Goal: Transaction & Acquisition: Purchase product/service

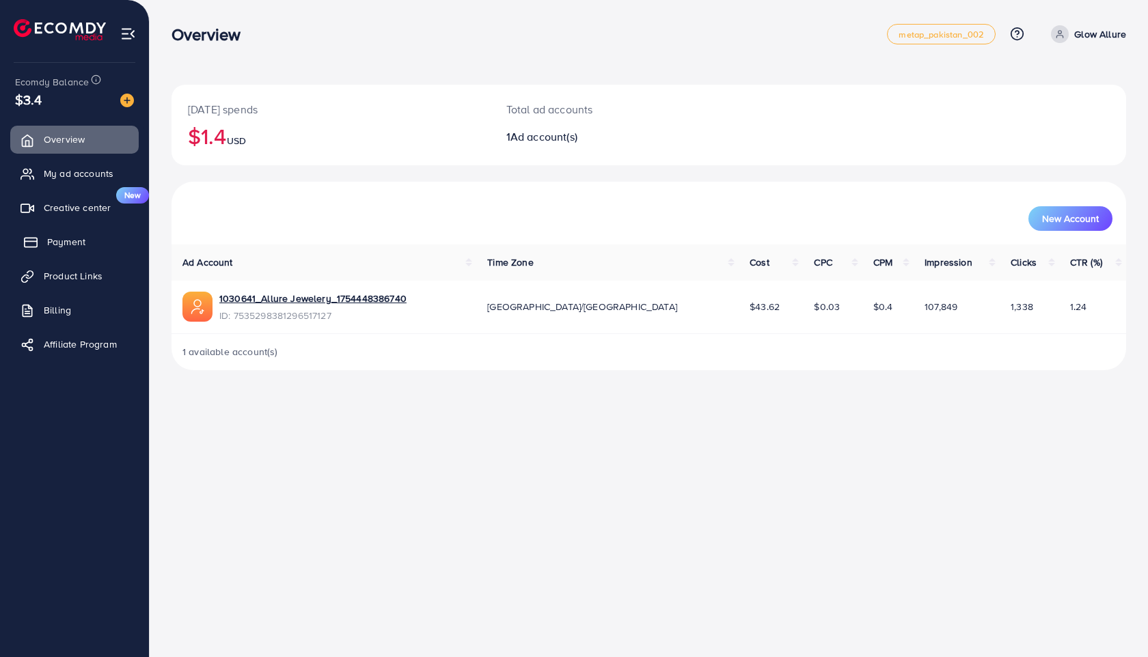
click at [75, 241] on span "Payment" at bounding box center [66, 242] width 38 height 14
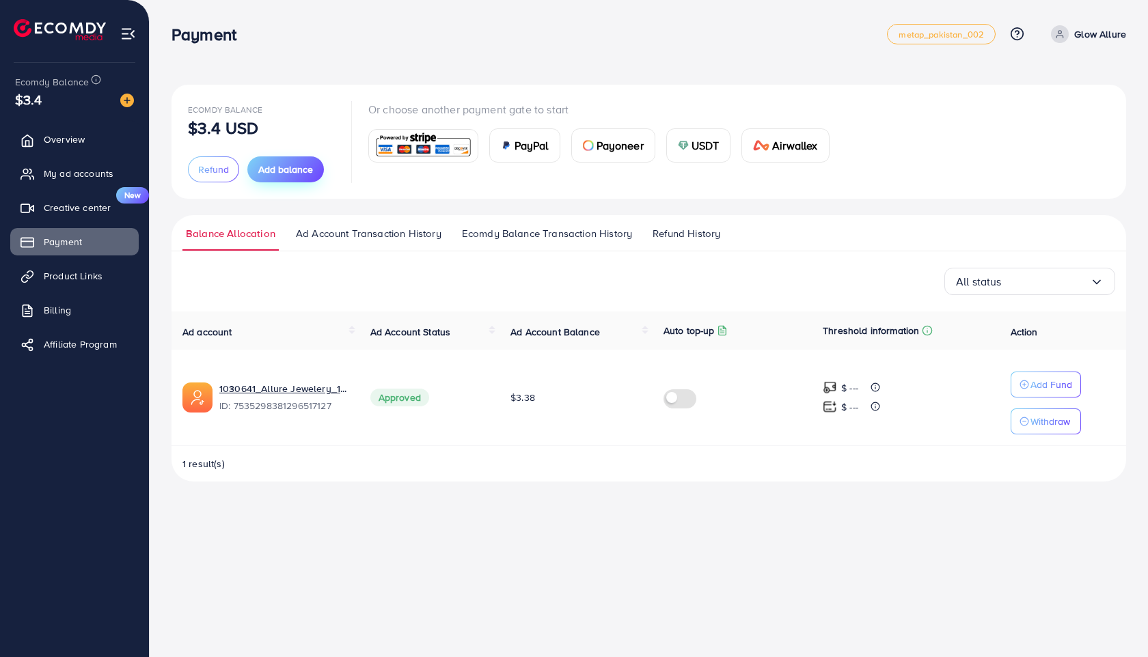
click at [273, 167] on span "Add balance" at bounding box center [285, 170] width 55 height 14
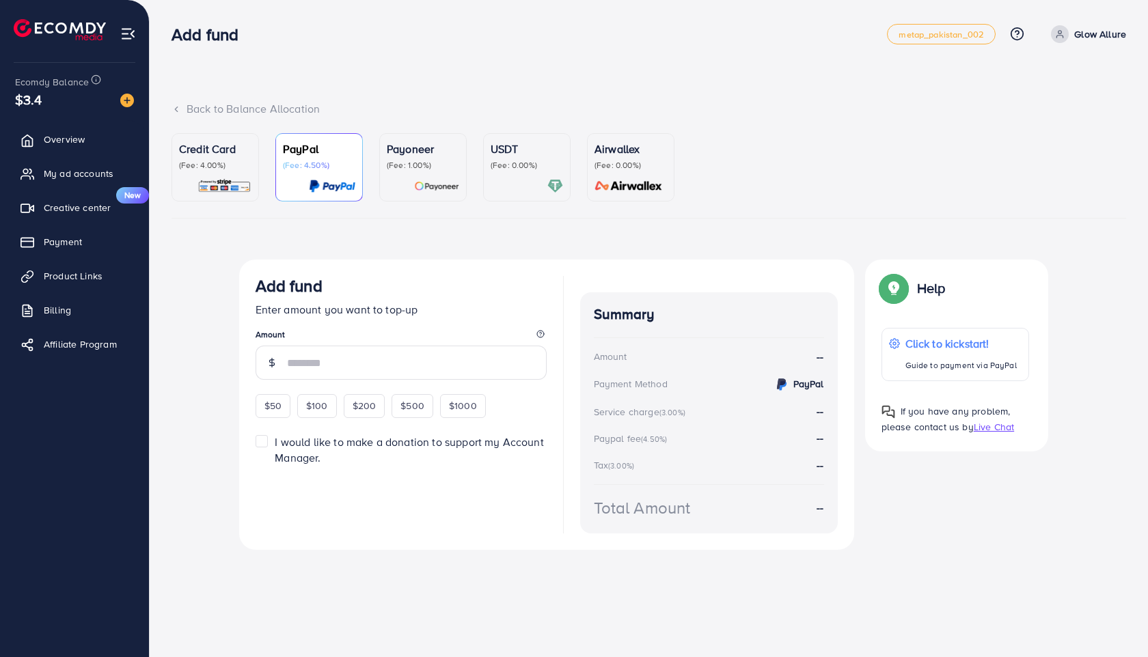
click at [496, 187] on div at bounding box center [527, 186] width 72 height 16
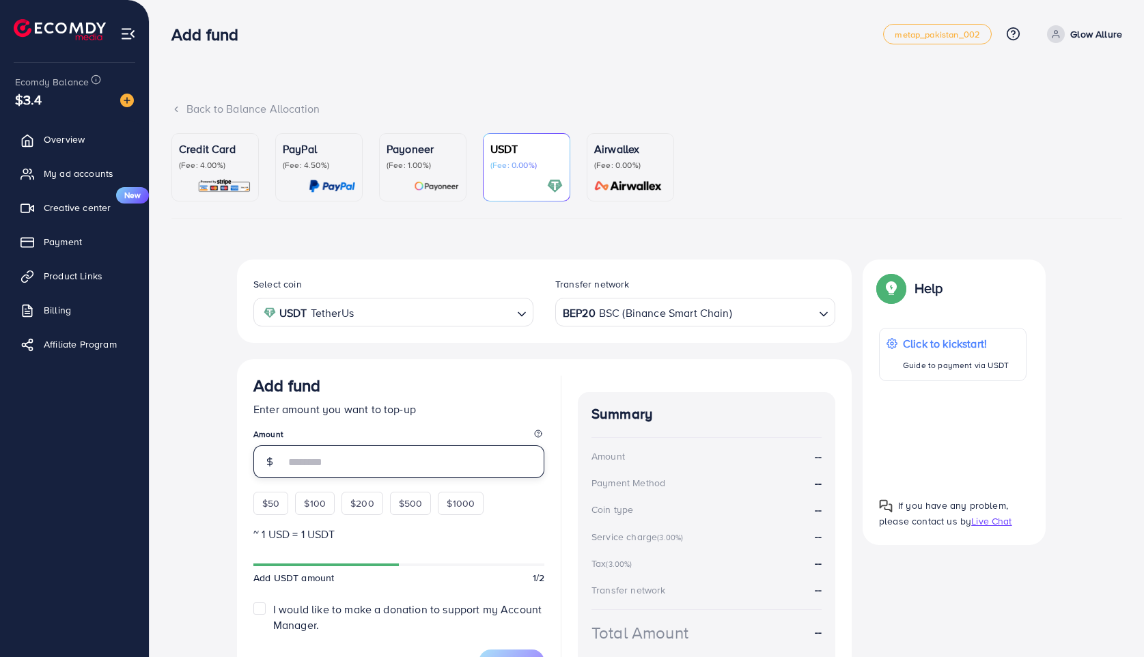
click at [322, 462] on input "number" at bounding box center [415, 461] width 260 height 33
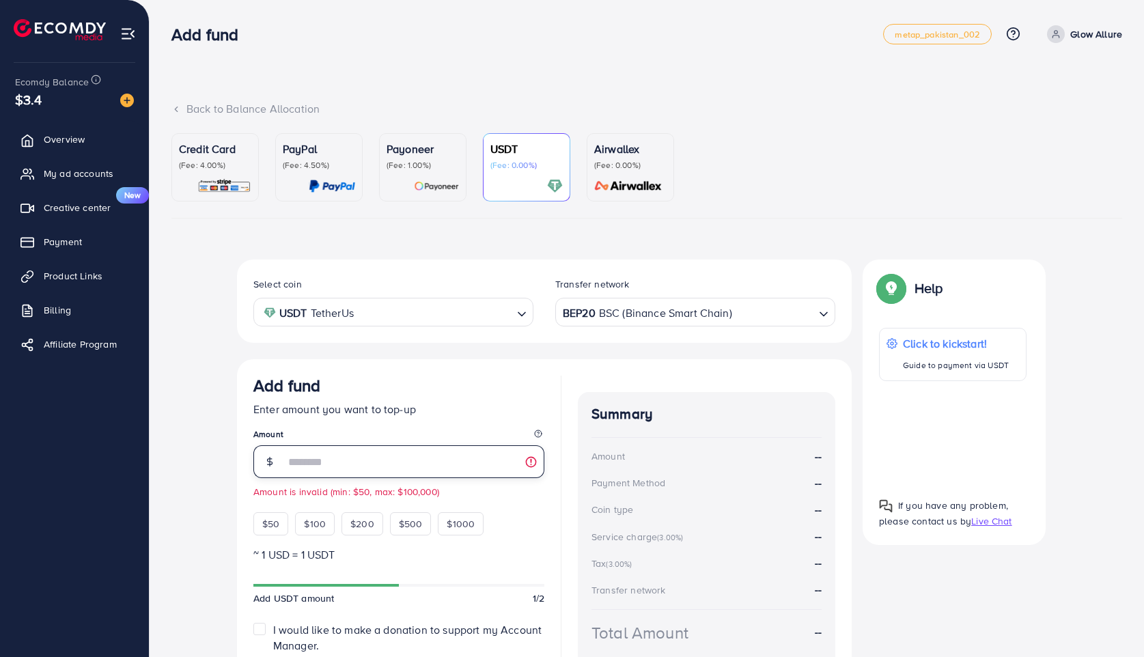
type input "**"
click at [560, 232] on div "Credit Card (Fee: 4.00%) PayPal (Fee: 4.50%) Payoneer (Fee: 1.00%) USDT (Fee: 0…" at bounding box center [646, 427] width 951 height 589
drag, startPoint x: 1143, startPoint y: 478, endPoint x: 1147, endPoint y: 597, distance: 118.9
click at [1144, 603] on html "Add fund metap_pakistan_002 Help Center Contact Support Plans and Pricing Term …" at bounding box center [572, 328] width 1144 height 657
click at [1079, 551] on div "Select coin USDT TetherUs Loading... Transfer network BEP20 BSC (Binance Smart …" at bounding box center [646, 491] width 951 height 463
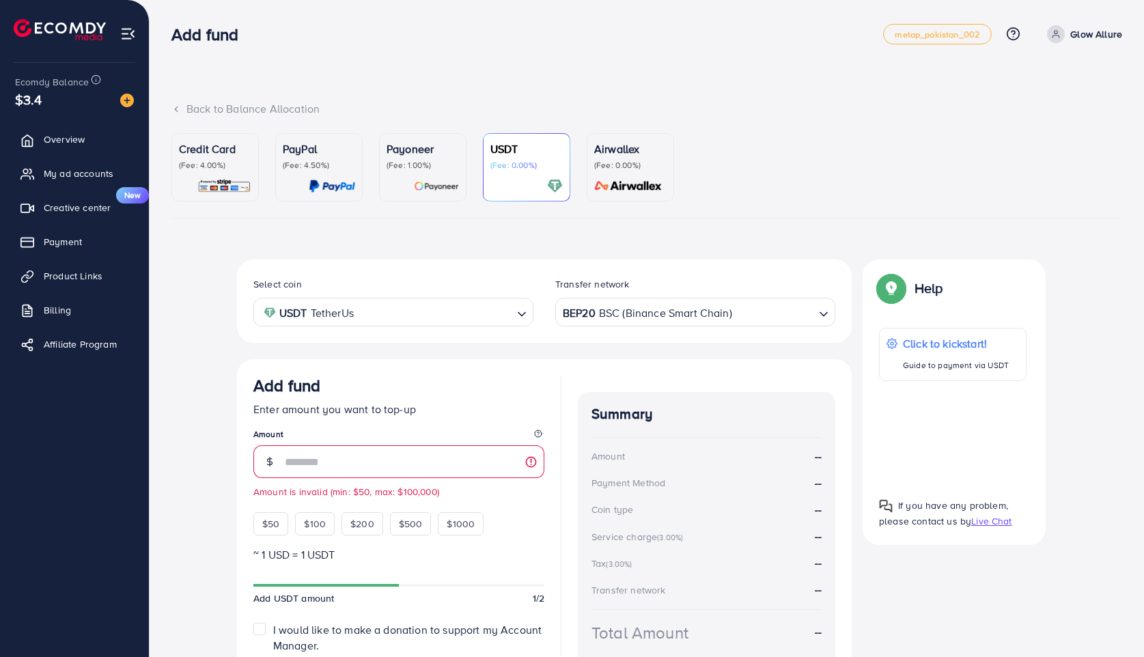
drag, startPoint x: 1147, startPoint y: 537, endPoint x: 1145, endPoint y: 547, distance: 9.8
click at [1144, 551] on html "Add fund metap_pakistan_002 Help Center Contact Support Plans and Pricing Term …" at bounding box center [572, 328] width 1144 height 657
click at [1144, 588] on html "Add fund metap_pakistan_002 Help Center Contact Support Plans and Pricing Term …" at bounding box center [572, 328] width 1144 height 657
click at [474, 313] on input "Search for option" at bounding box center [386, 312] width 252 height 21
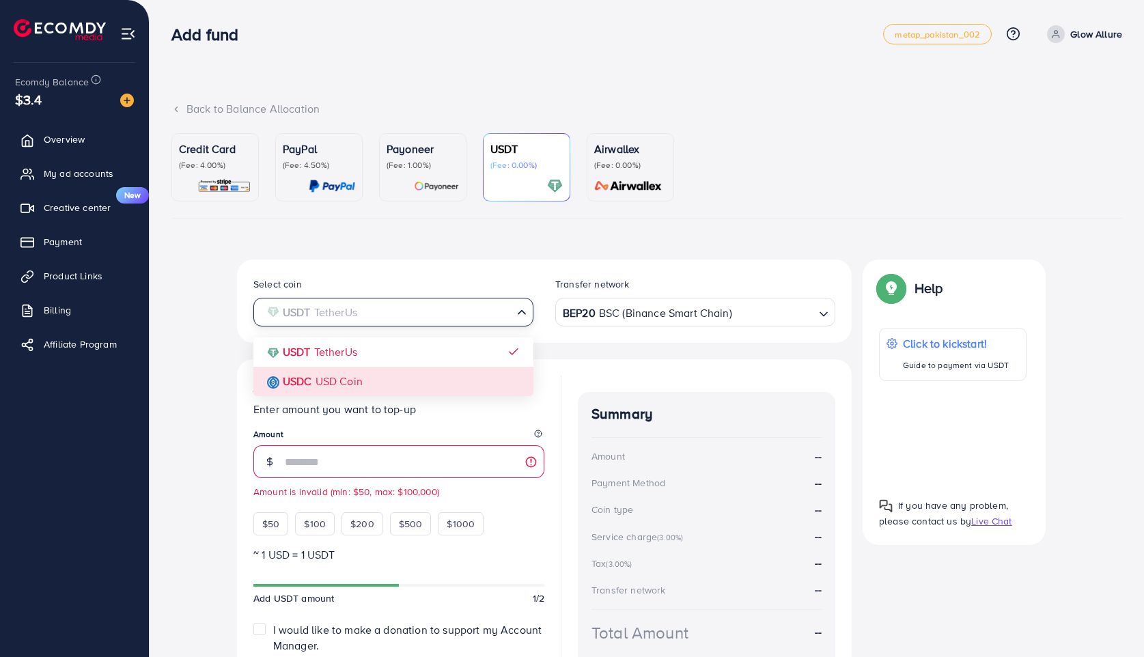
click at [438, 374] on div "Select coin USDT TetherUs Loading... USDT TetherUs USDC USD Coin Transfer netwo…" at bounding box center [544, 486] width 615 height 452
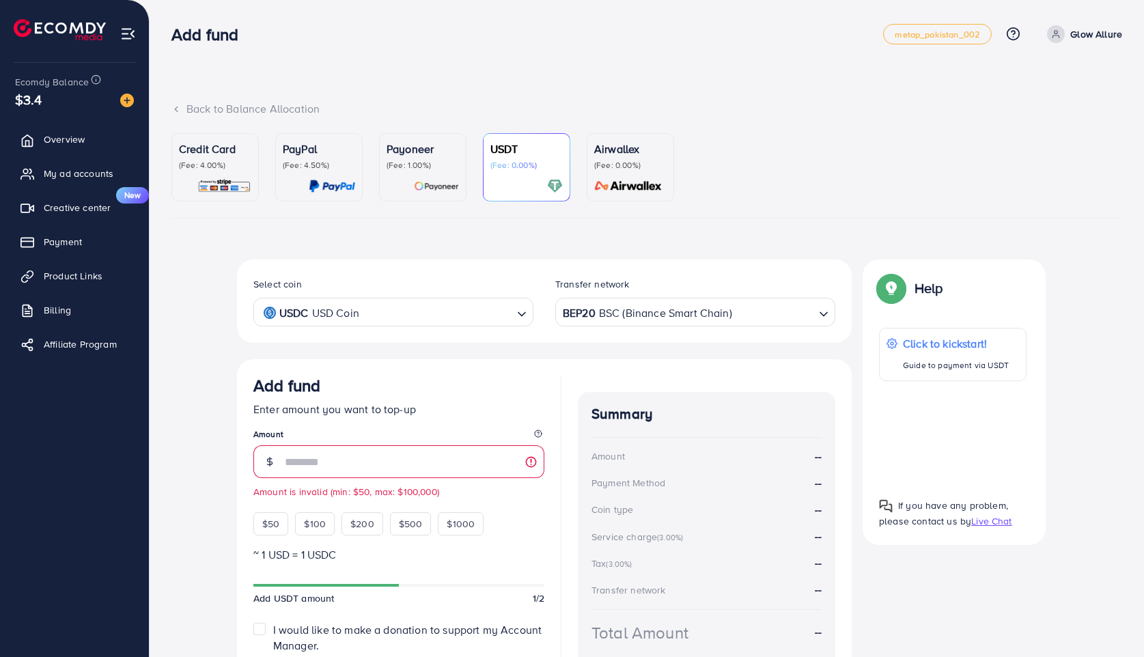
click at [484, 295] on div "Select coin USDC USD Coin Loading..." at bounding box center [394, 301] width 302 height 51
click at [484, 302] on input "Search for option" at bounding box center [386, 312] width 252 height 21
click at [464, 344] on div "Select coin USDT TetherUs Loading... USDT TetherUs USDC USD Coin Transfer netwo…" at bounding box center [544, 486] width 615 height 452
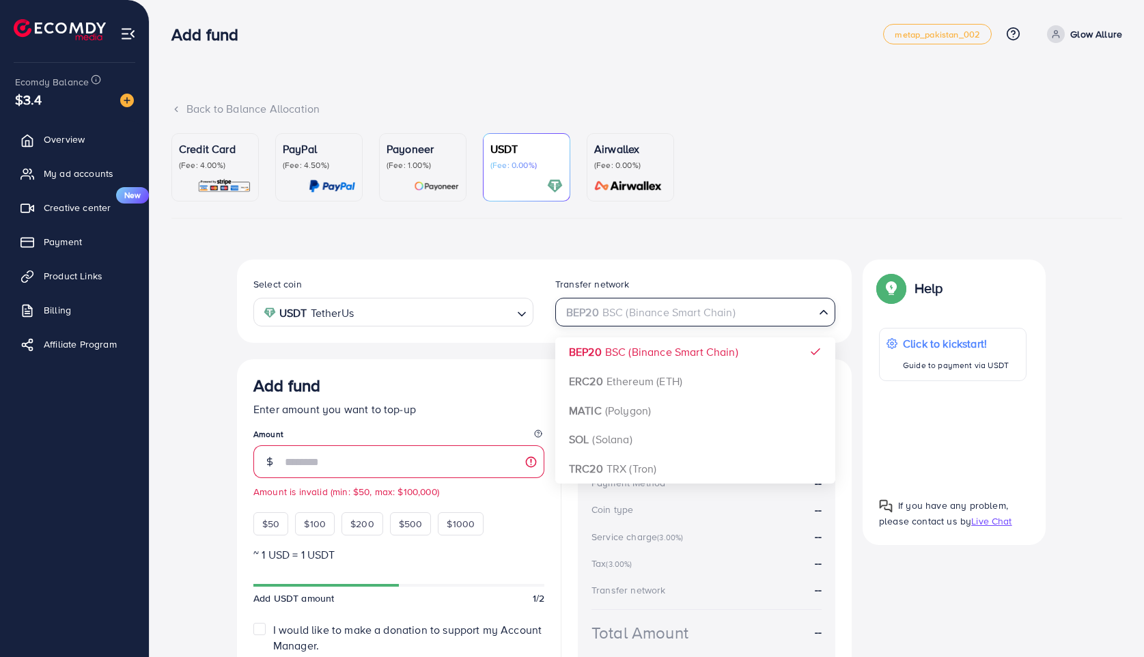
click at [642, 299] on div "BEP20 BSC (Binance Smart Chain)" at bounding box center [687, 311] width 255 height 24
click at [642, 307] on input "Search for option" at bounding box center [688, 312] width 252 height 21
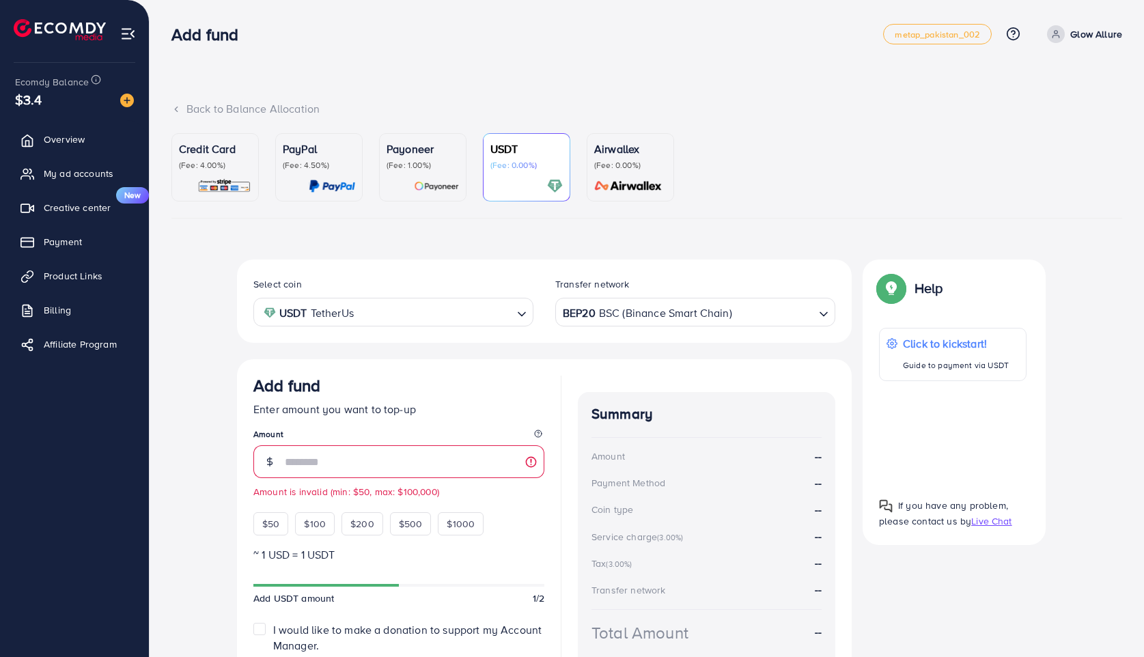
click at [766, 157] on ul "Credit Card (Fee: 4.00%) PayPal (Fee: 4.50%) Payoneer (Fee: 1.00%) USDT (Fee: 0…" at bounding box center [646, 175] width 951 height 85
click at [227, 174] on div "Credit Card (Fee: 4.00%)" at bounding box center [215, 167] width 72 height 53
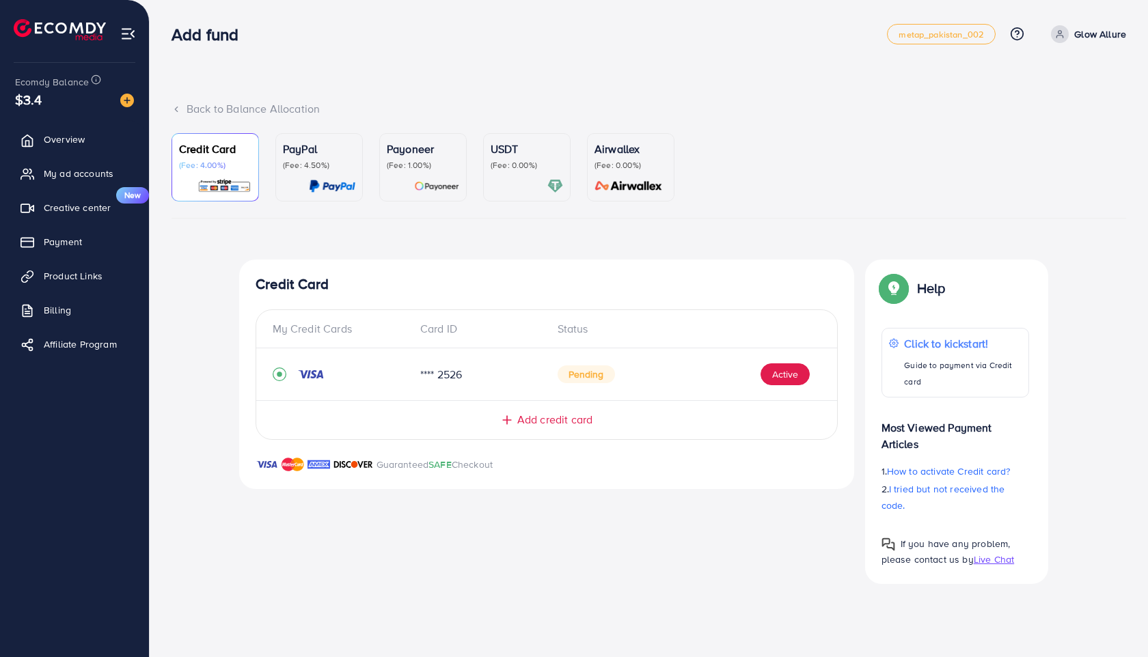
click at [539, 183] on div at bounding box center [527, 186] width 72 height 16
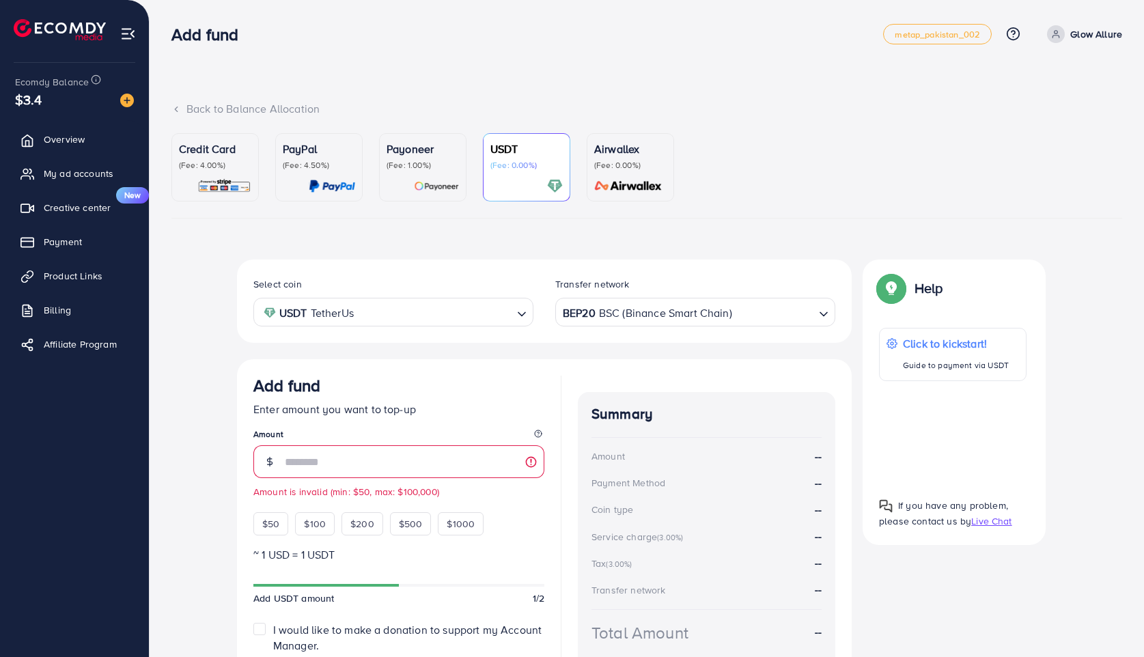
drag, startPoint x: 1147, startPoint y: 285, endPoint x: 1061, endPoint y: 311, distance: 89.9
click at [1142, 358] on html "Add fund metap_pakistan_002 Help Center Contact Support Plans and Pricing Term …" at bounding box center [572, 328] width 1144 height 657
click at [922, 152] on ul "Credit Card (Fee: 4.00%) PayPal (Fee: 4.50%) Payoneer (Fee: 1.00%) USDT (Fee: 0…" at bounding box center [646, 175] width 951 height 85
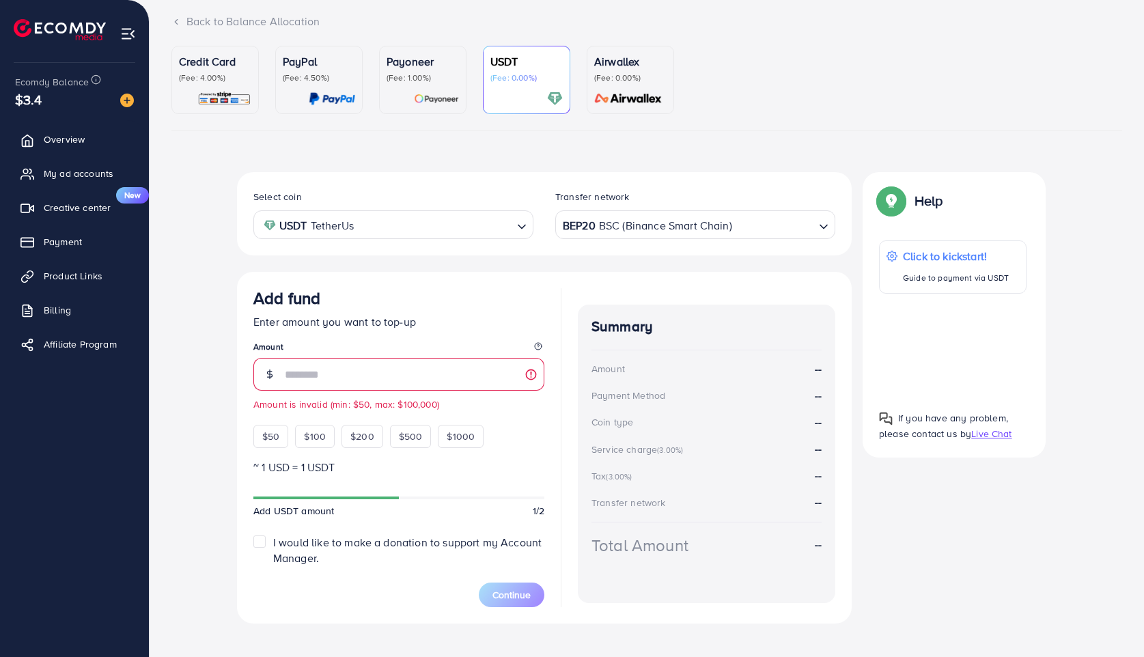
scroll to position [103, 0]
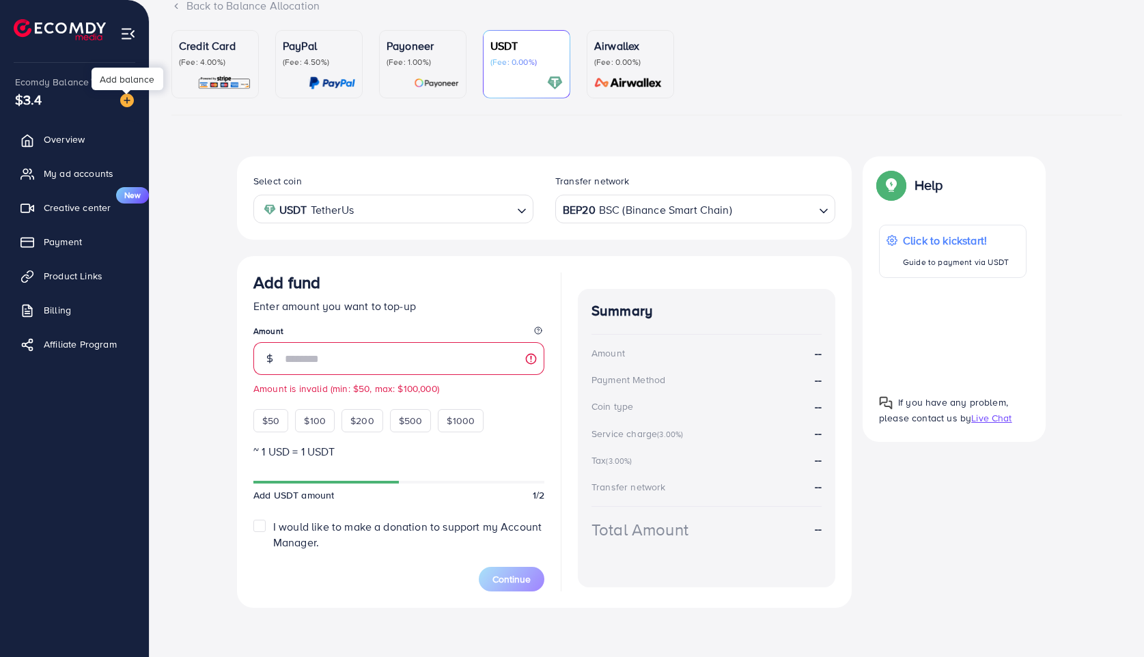
click at [126, 95] on img at bounding box center [127, 101] width 14 height 14
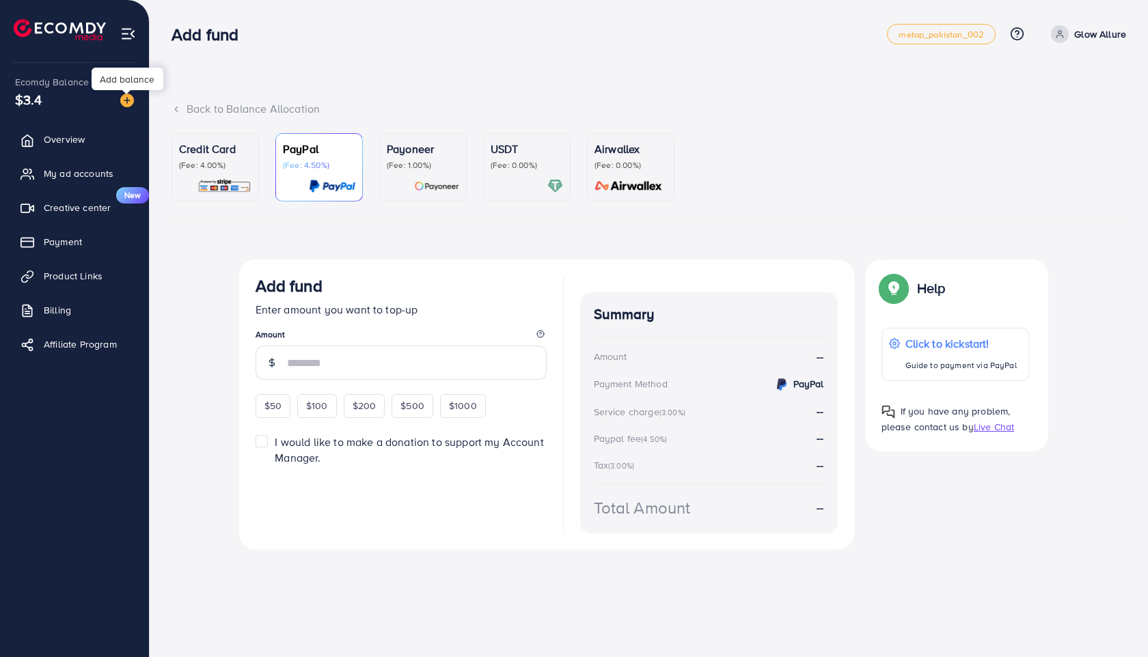
click at [126, 95] on img at bounding box center [127, 101] width 14 height 14
click at [540, 199] on link "USDT (Fee: 0.00%)" at bounding box center [526, 167] width 87 height 68
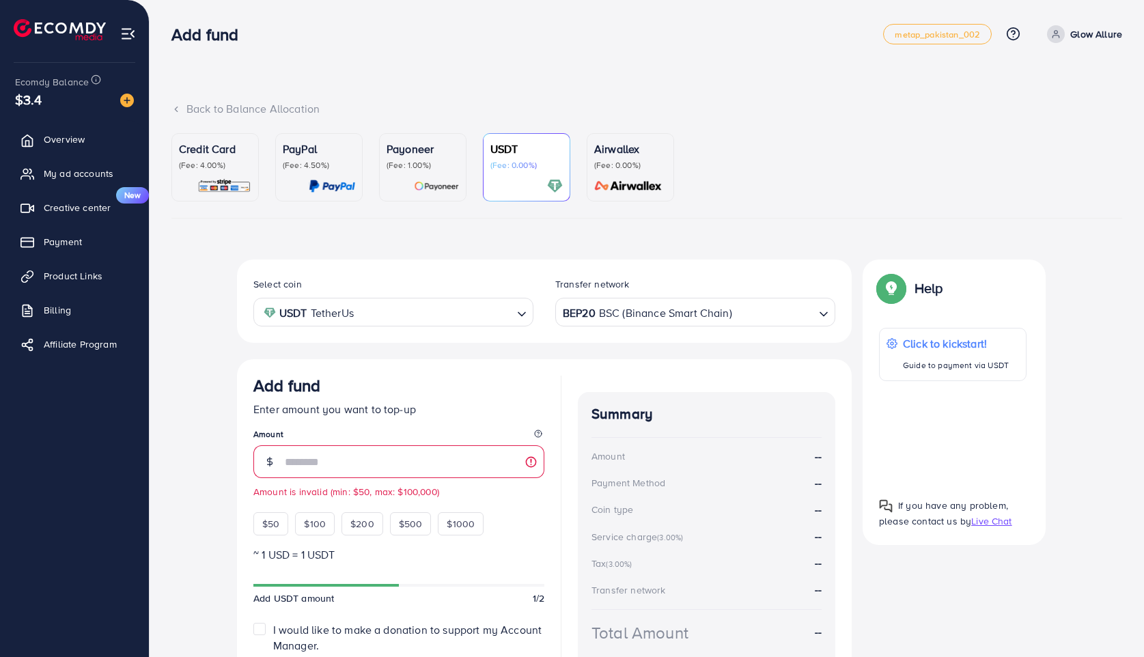
click at [782, 126] on div "Back to Balance Allocation" at bounding box center [646, 117] width 951 height 32
click at [719, 309] on div "BEP20 BSC (Binance Smart Chain)" at bounding box center [687, 311] width 255 height 24
click at [654, 464] on div "Select coin USDT TetherUs Loading... Transfer network TRC20 TRX (Tron) Loading.…" at bounding box center [544, 486] width 615 height 452
click at [901, 96] on div "Back to Balance Allocation Credit Card (Fee: 4.00%) PayPal (Fee: 4.50%) Payonee…" at bounding box center [647, 380] width 995 height 760
click at [1053, 48] on div "Add fund metap_pakistan_002 Help Center Contact Support Plans and Pricing Term …" at bounding box center [646, 34] width 951 height 38
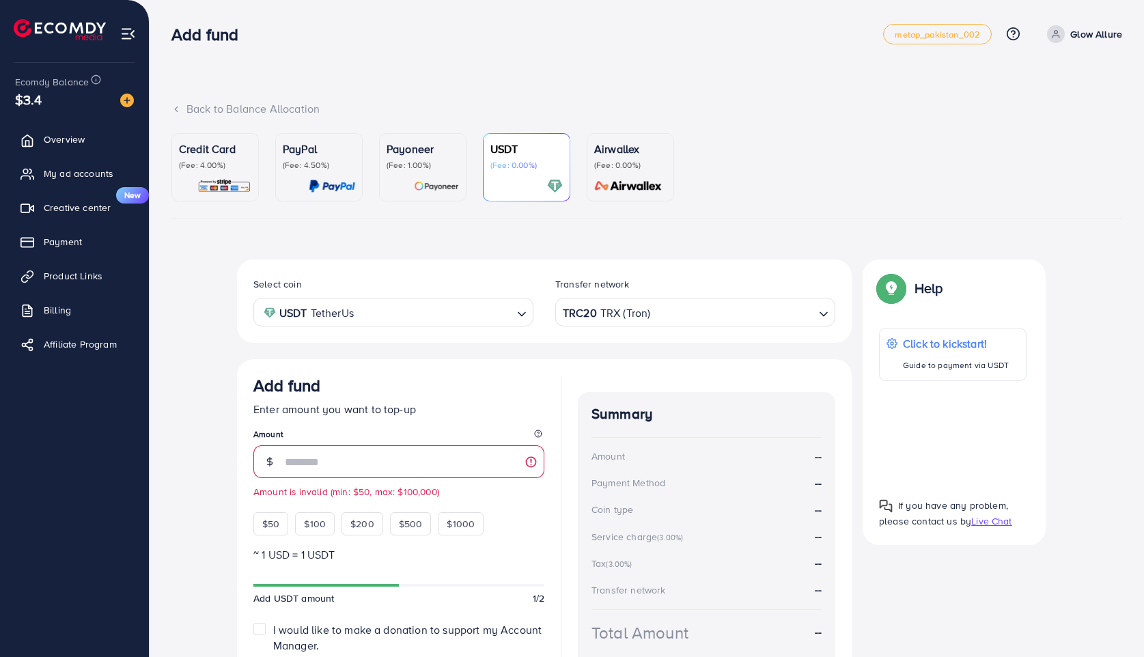
click at [1053, 42] on link "Glow Allure" at bounding box center [1082, 34] width 81 height 18
click at [853, 102] on div "Back to Balance Allocation" at bounding box center [646, 109] width 951 height 16
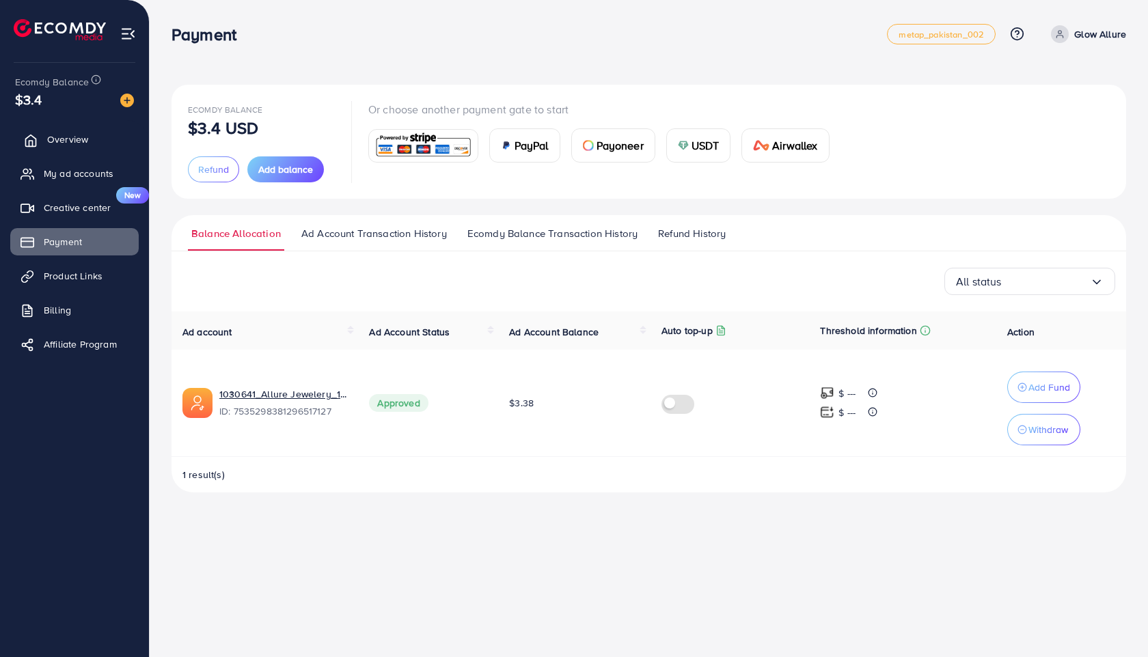
click at [76, 146] on span "Overview" at bounding box center [67, 140] width 41 height 14
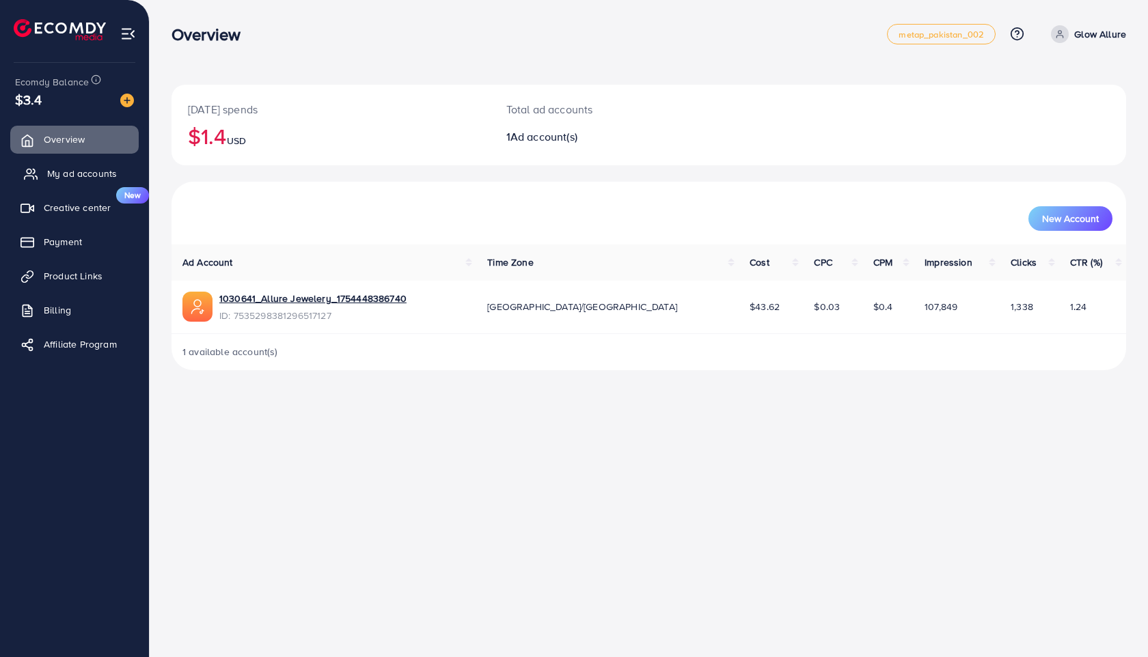
click at [76, 179] on span "My ad accounts" at bounding box center [82, 174] width 70 height 14
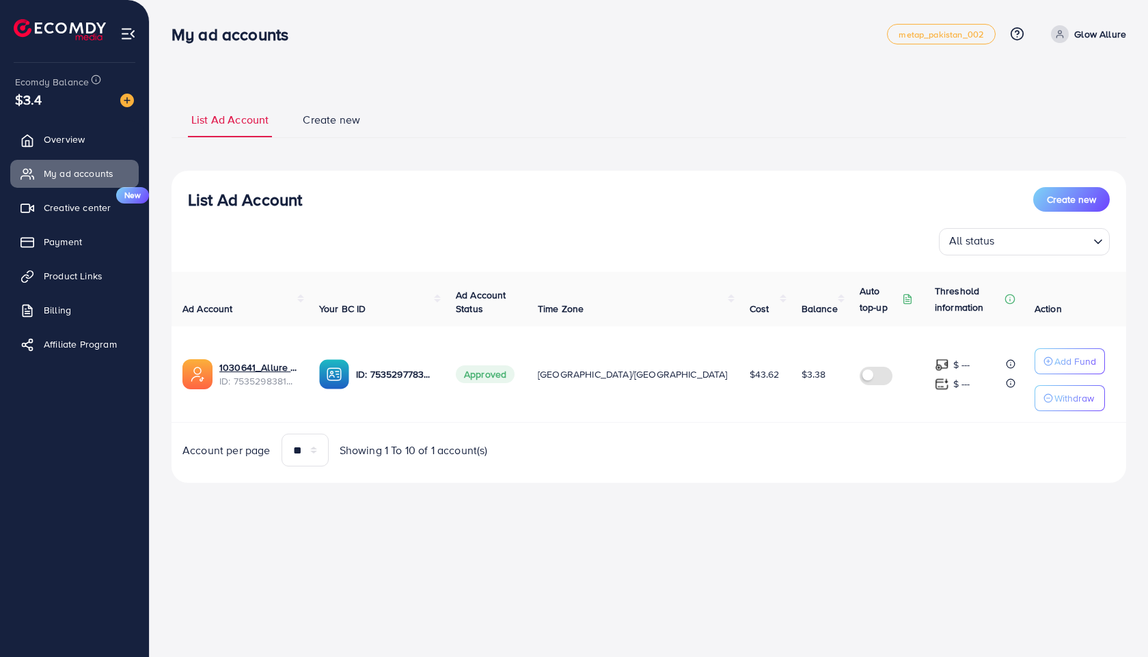
click at [335, 123] on span "Create new" at bounding box center [331, 120] width 57 height 16
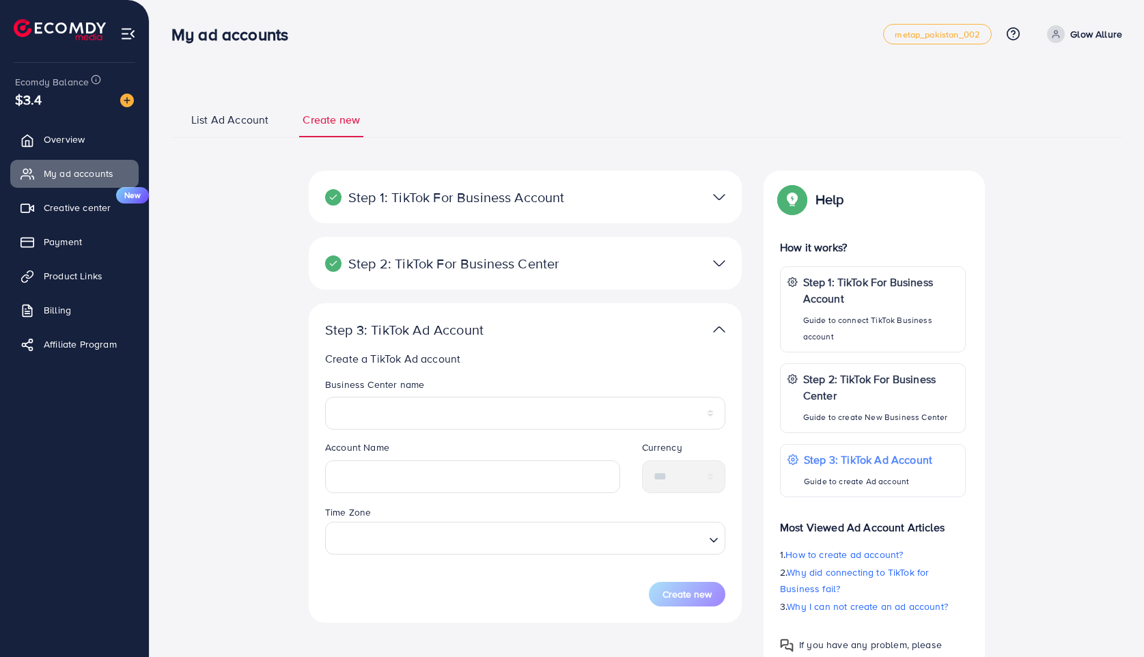
click at [271, 128] on link "List Ad Account" at bounding box center [230, 124] width 84 height 25
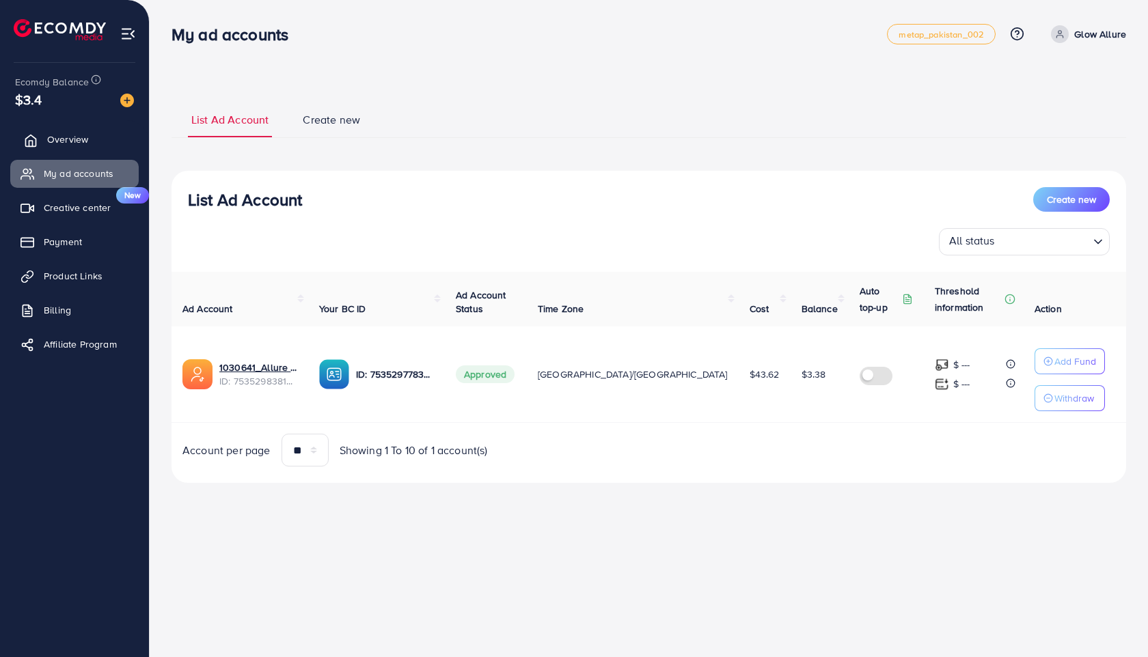
click at [60, 135] on span "Overview" at bounding box center [67, 140] width 41 height 14
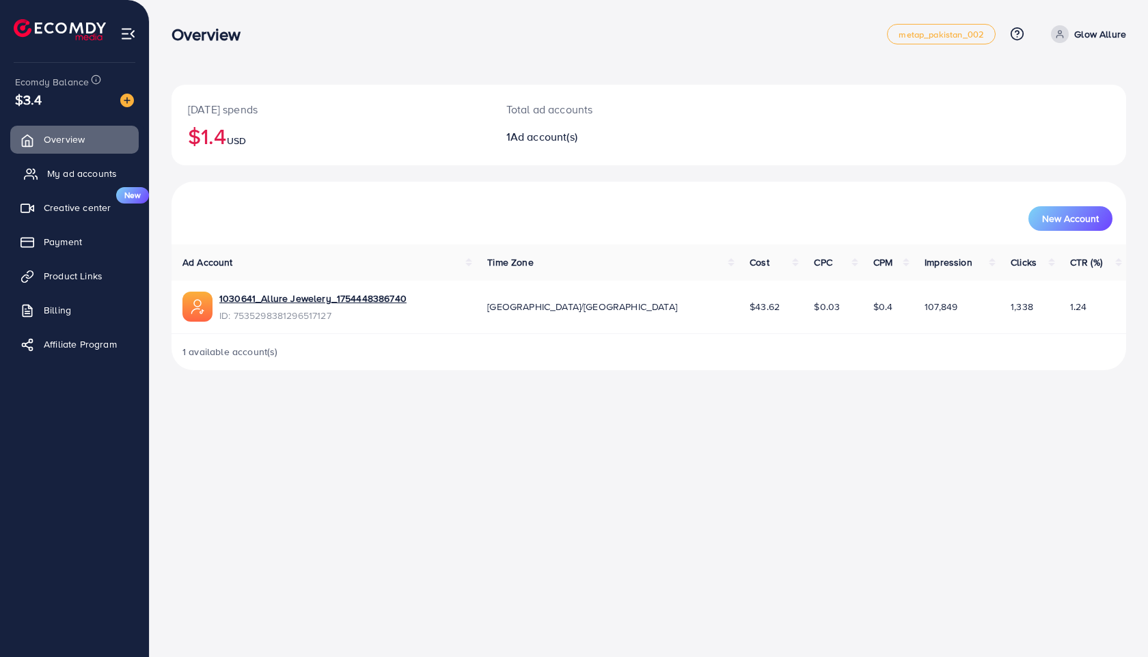
click at [68, 174] on span "My ad accounts" at bounding box center [82, 174] width 70 height 14
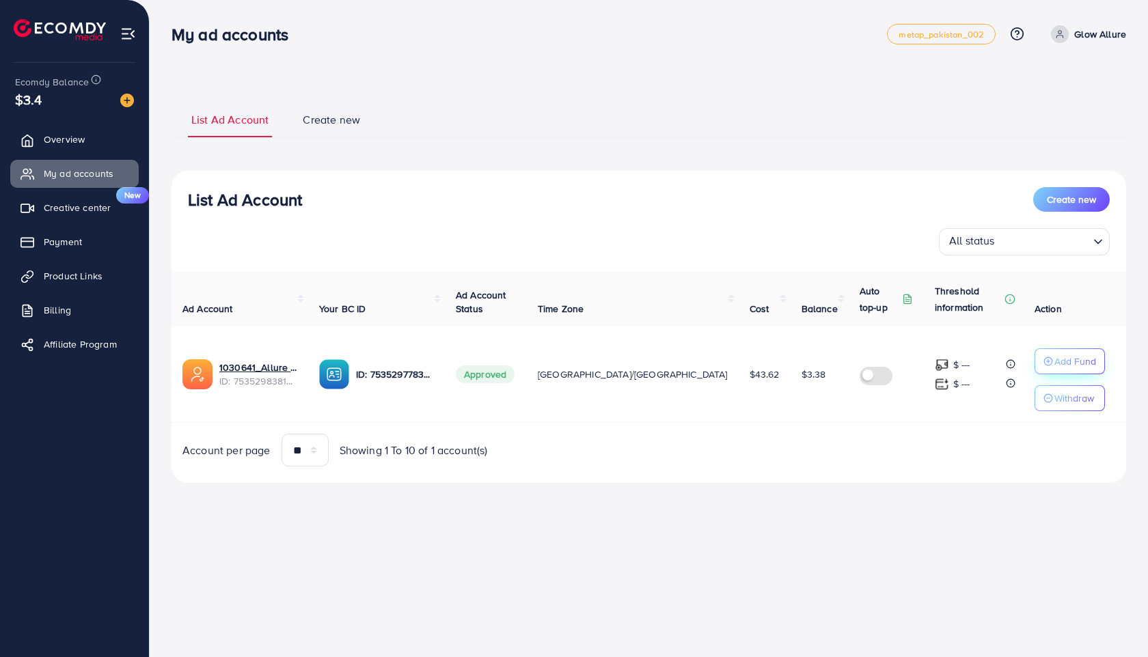
click at [1062, 361] on p "Add Fund" at bounding box center [1075, 361] width 42 height 16
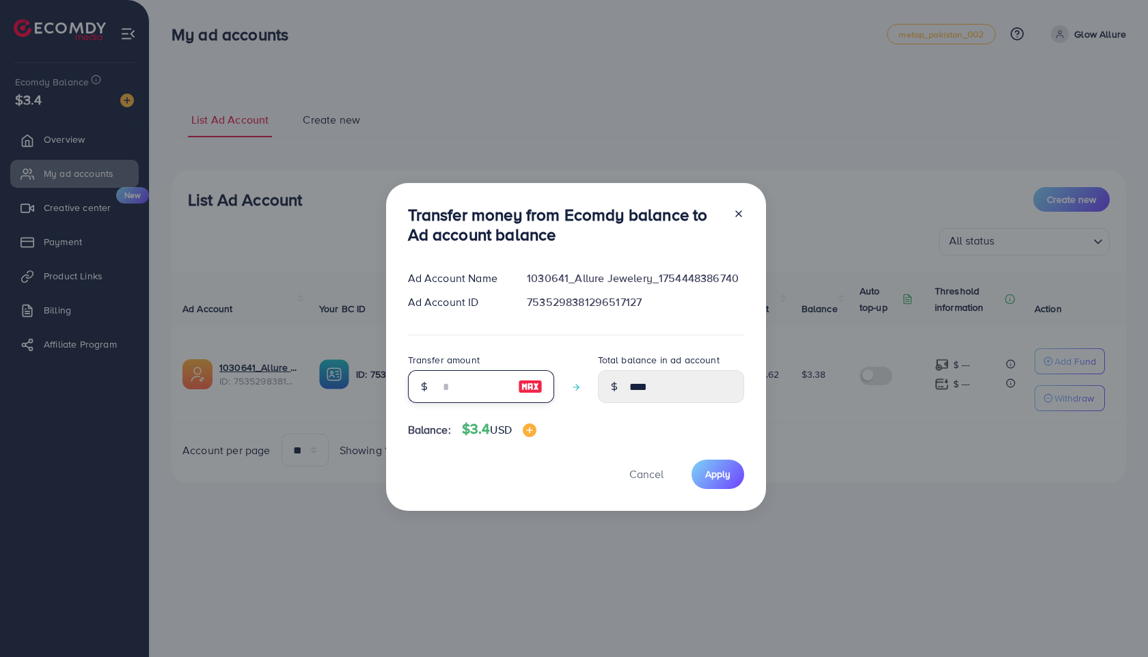
click at [457, 387] on input "number" at bounding box center [473, 386] width 68 height 33
type input "*"
type input "****"
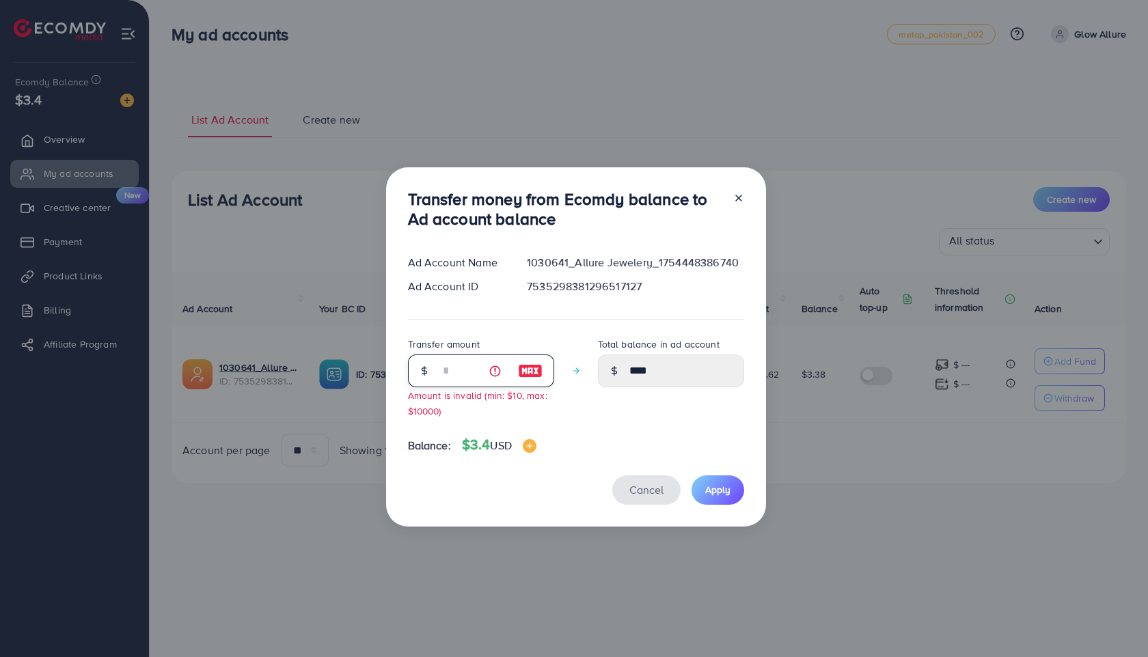
type input "*"
click at [645, 495] on span "Cancel" at bounding box center [646, 489] width 34 height 15
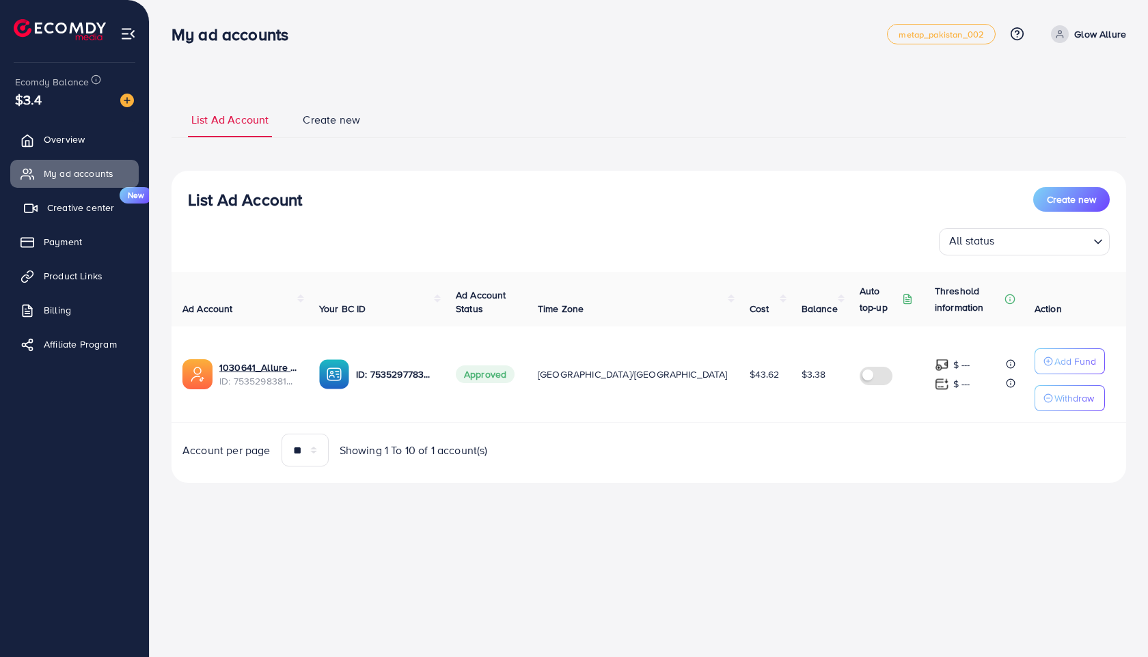
click at [92, 208] on span "Creative center" at bounding box center [80, 208] width 67 height 14
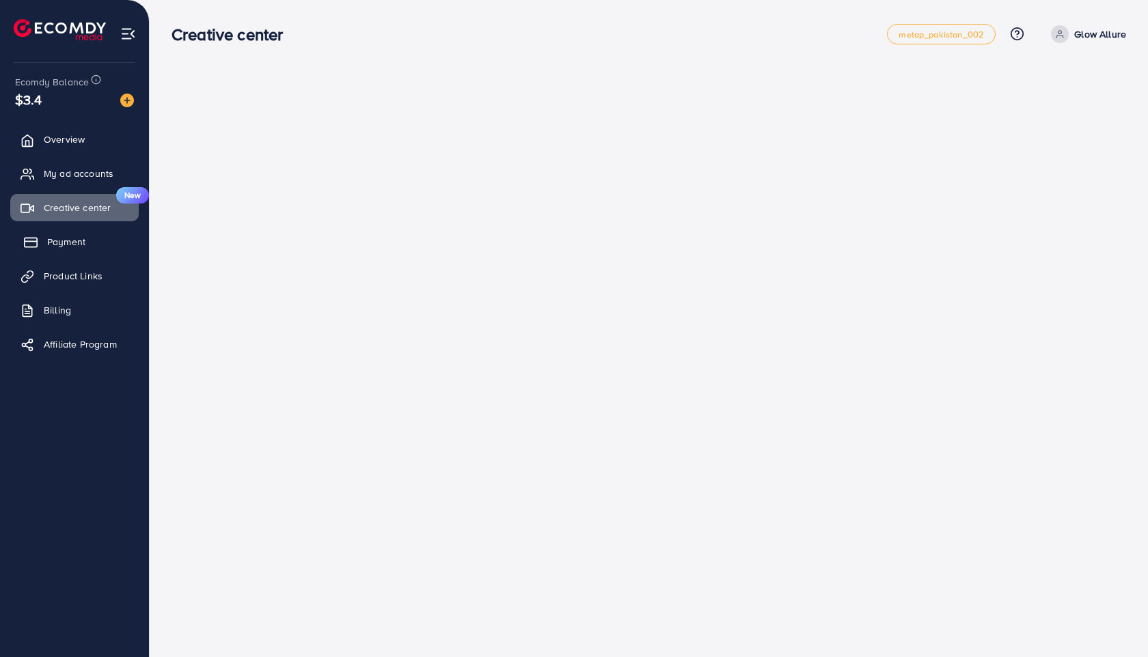
click at [72, 245] on span "Payment" at bounding box center [66, 242] width 38 height 14
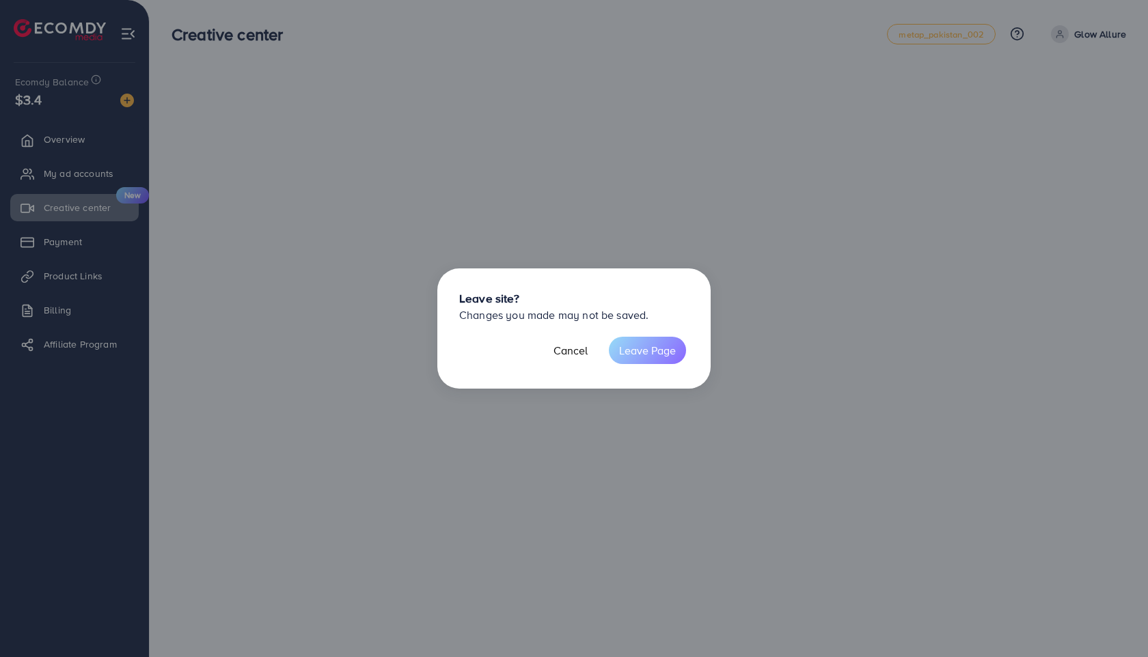
click at [661, 350] on button "Leave Page" at bounding box center [647, 350] width 77 height 27
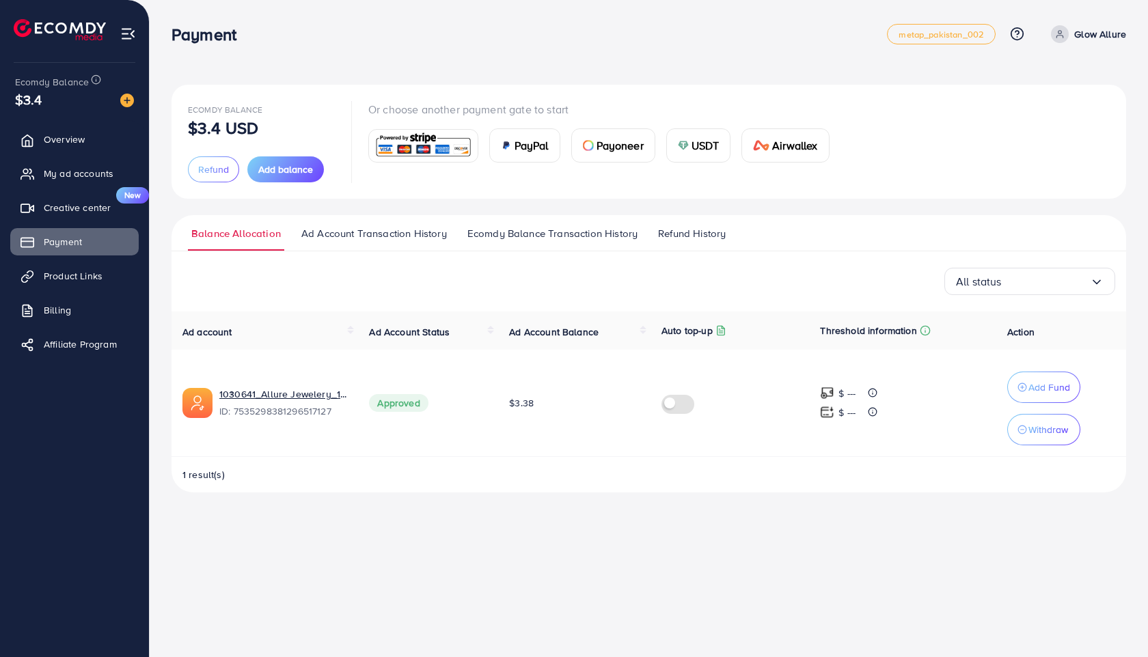
click at [412, 238] on span "Ad Account Transaction History" at bounding box center [374, 233] width 146 height 15
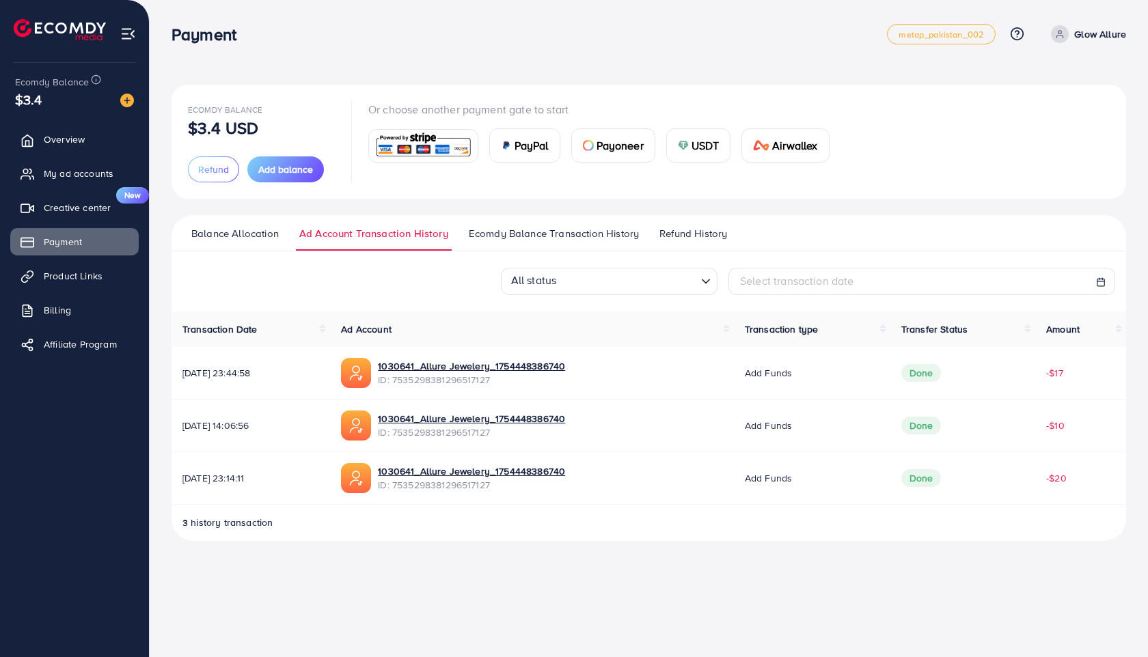
click at [501, 237] on span "Ecomdy Balance Transaction History" at bounding box center [554, 233] width 170 height 15
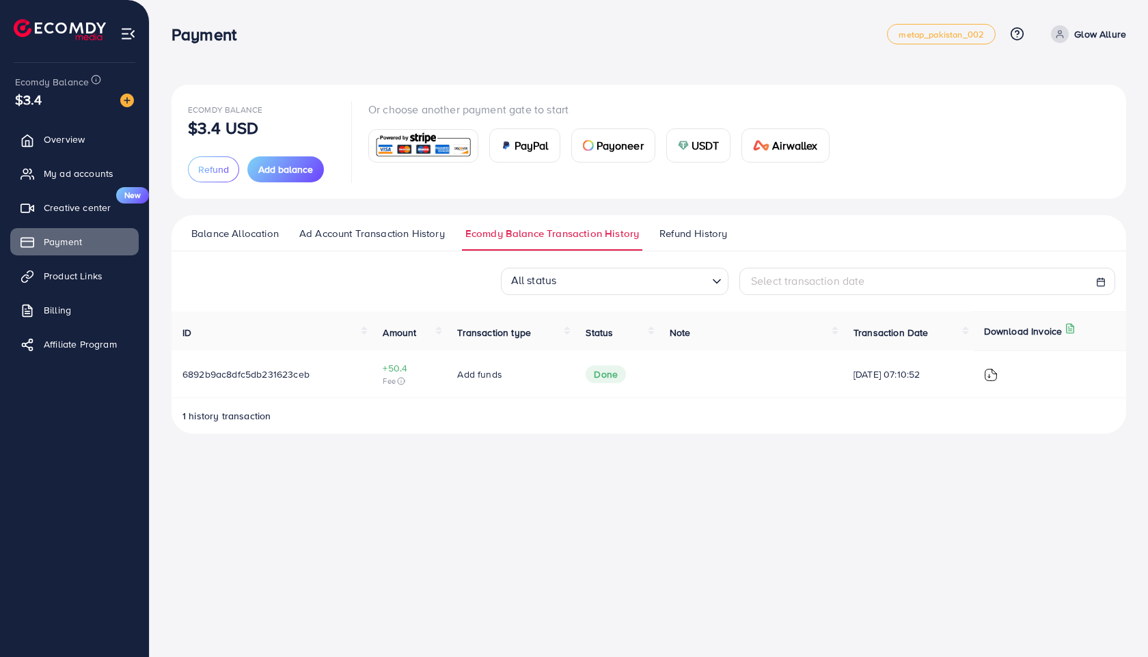
click at [709, 239] on span "Refund History" at bounding box center [693, 233] width 68 height 15
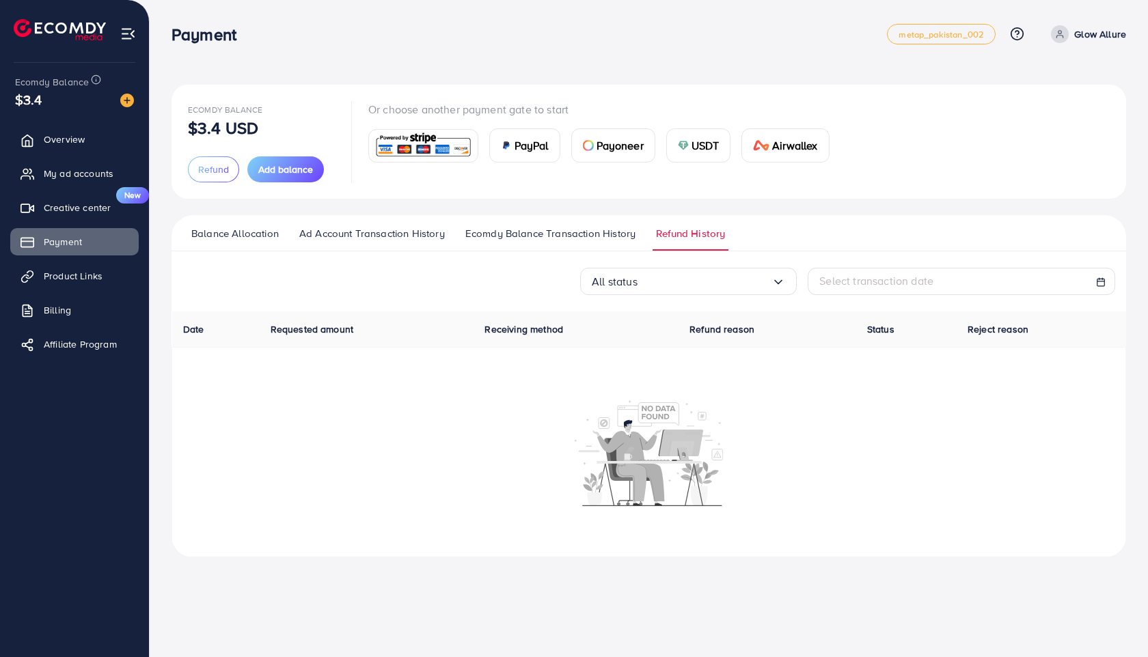
click at [603, 234] on span "Ecomdy Balance Transaction History" at bounding box center [550, 233] width 170 height 15
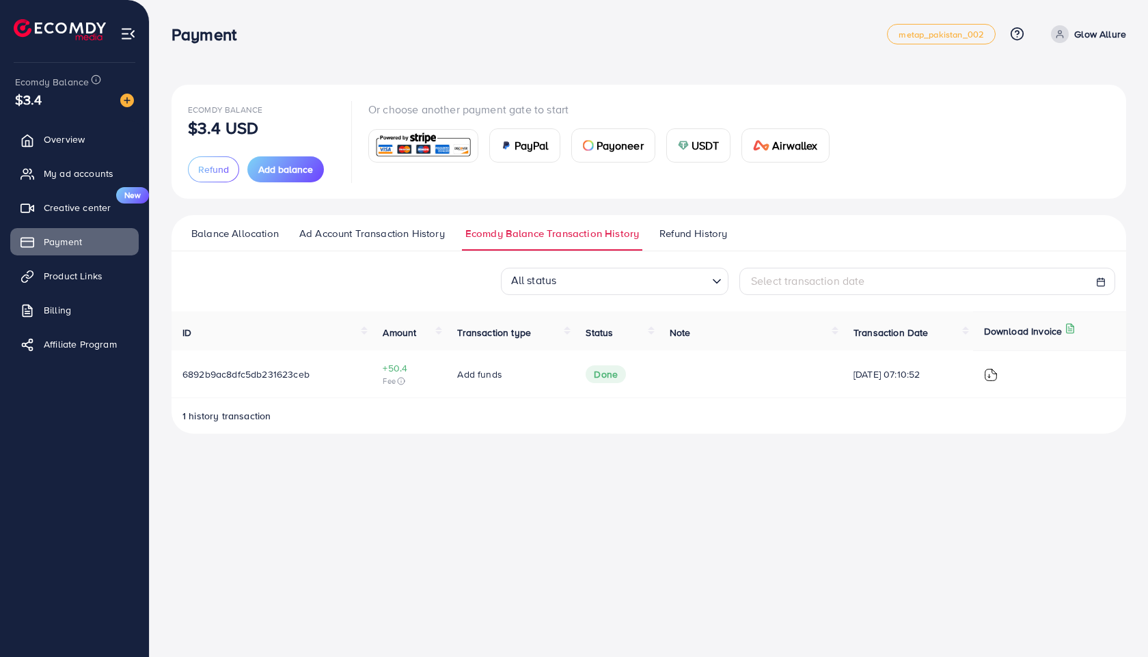
click at [388, 226] on span "Ad Account Transaction History" at bounding box center [372, 233] width 146 height 15
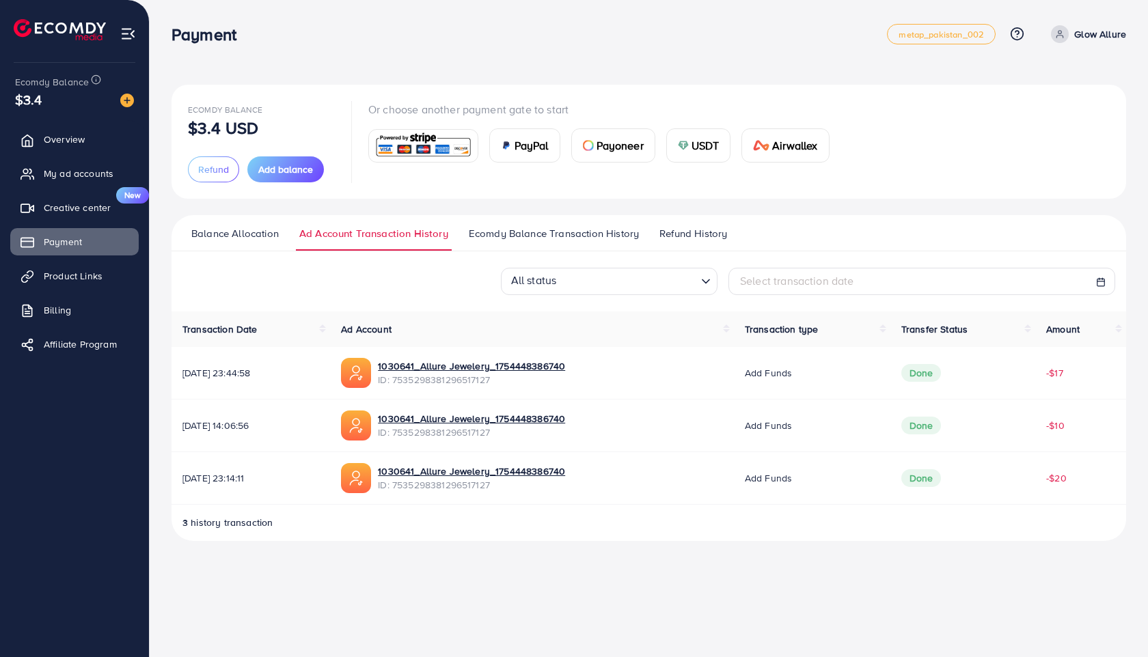
click at [238, 238] on span "Balance Allocation" at bounding box center [234, 233] width 87 height 15
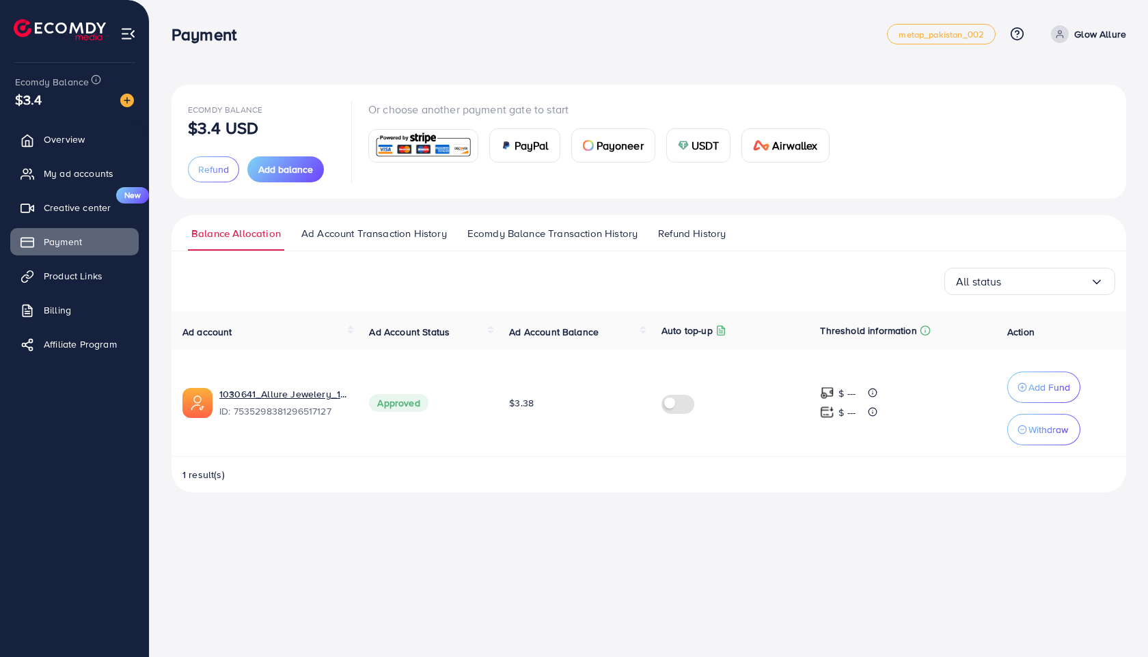
click at [134, 102] on div "Ecomdy Balance $3.4" at bounding box center [74, 91] width 127 height 57
click at [128, 100] on img at bounding box center [127, 101] width 14 height 14
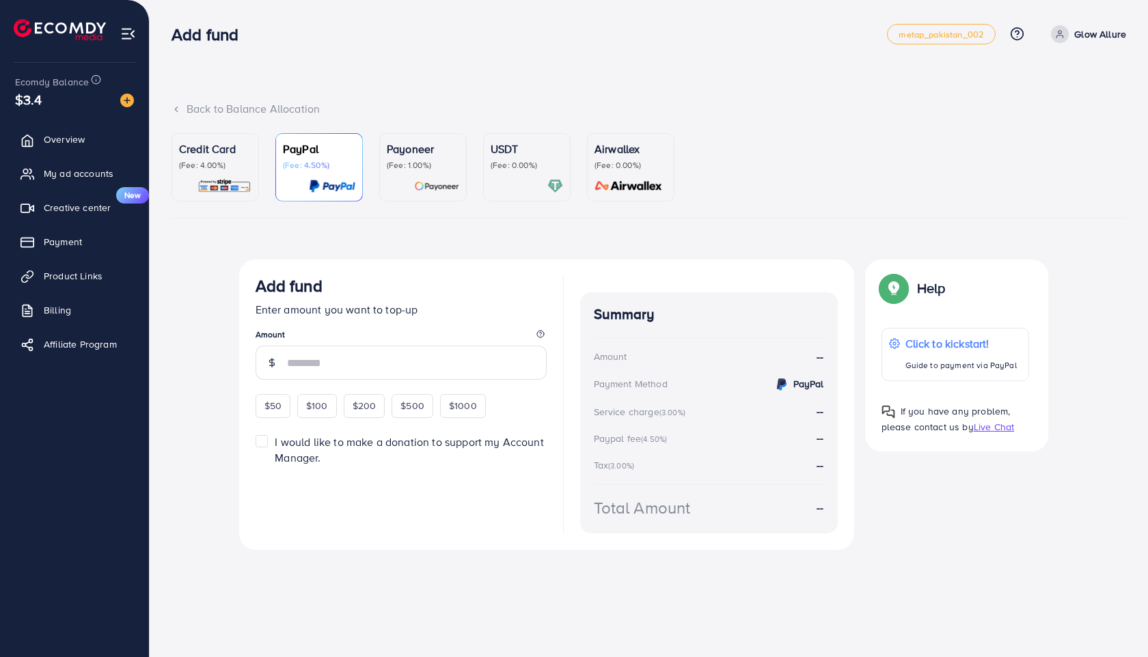
click at [491, 173] on div "USDT (Fee: 0.00%)" at bounding box center [527, 167] width 72 height 53
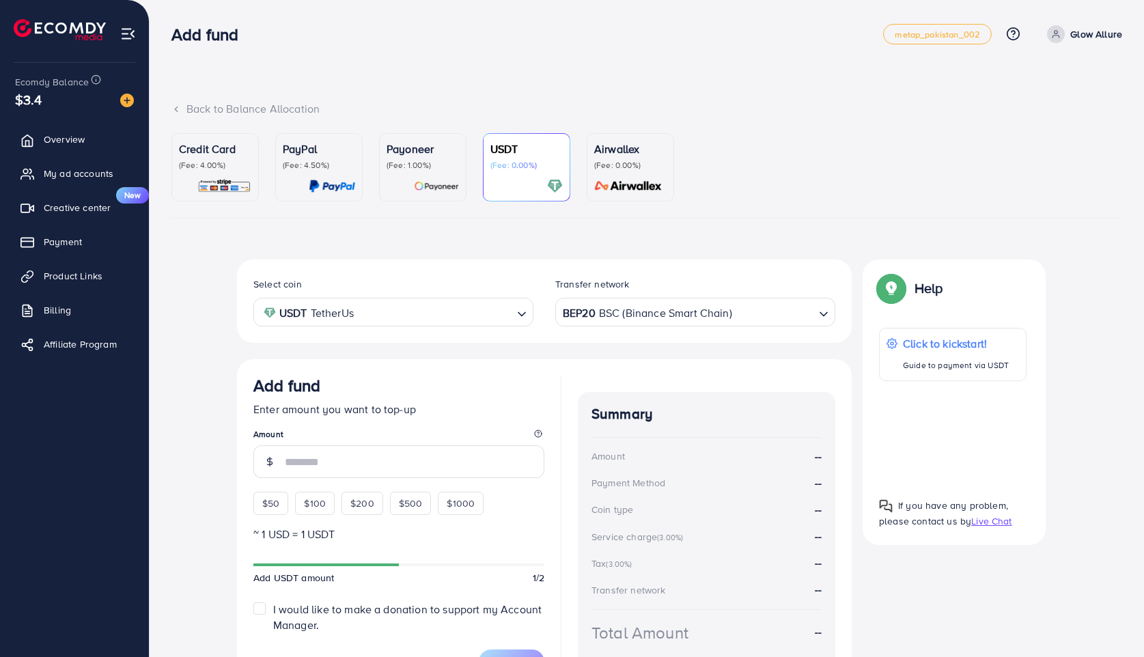
click at [218, 166] on p "(Fee: 4.00%)" at bounding box center [215, 165] width 72 height 11
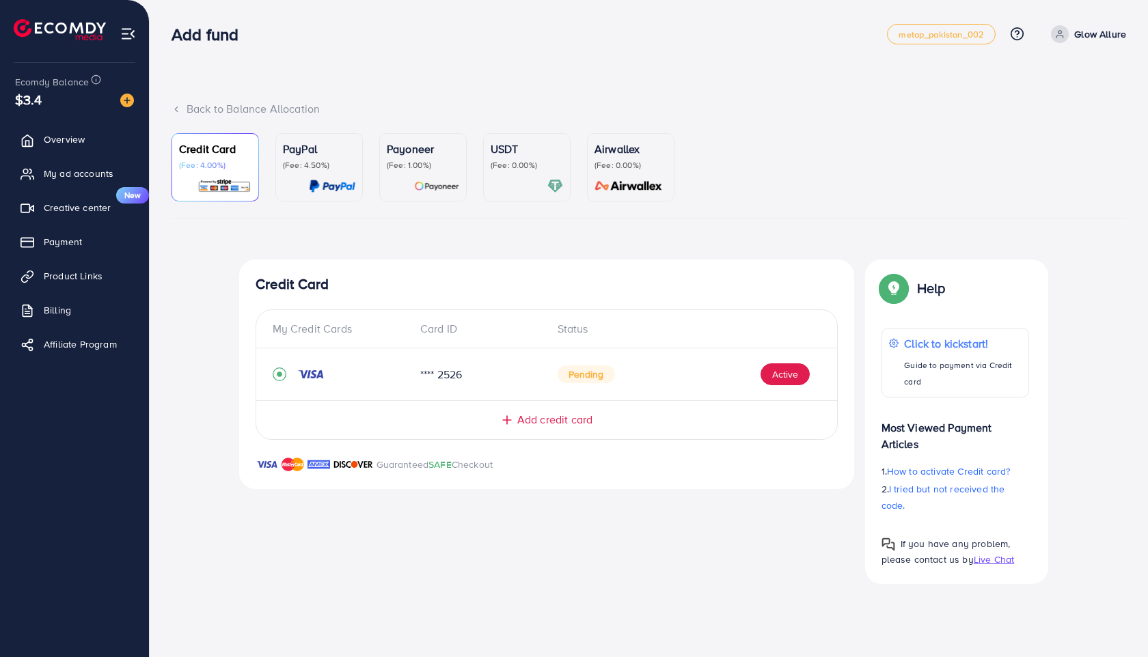
click at [665, 371] on div "Pending Active" at bounding box center [683, 374] width 252 height 22
click at [769, 379] on button "Active" at bounding box center [784, 374] width 49 height 22
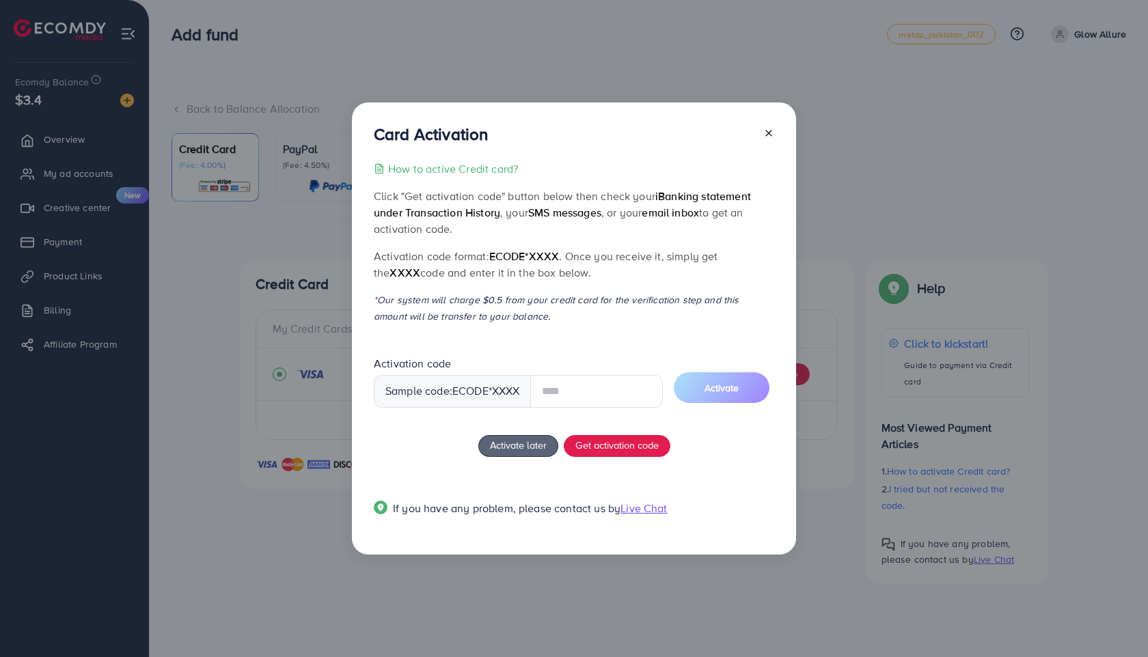
click at [764, 136] on div at bounding box center [763, 136] width 22 height 25
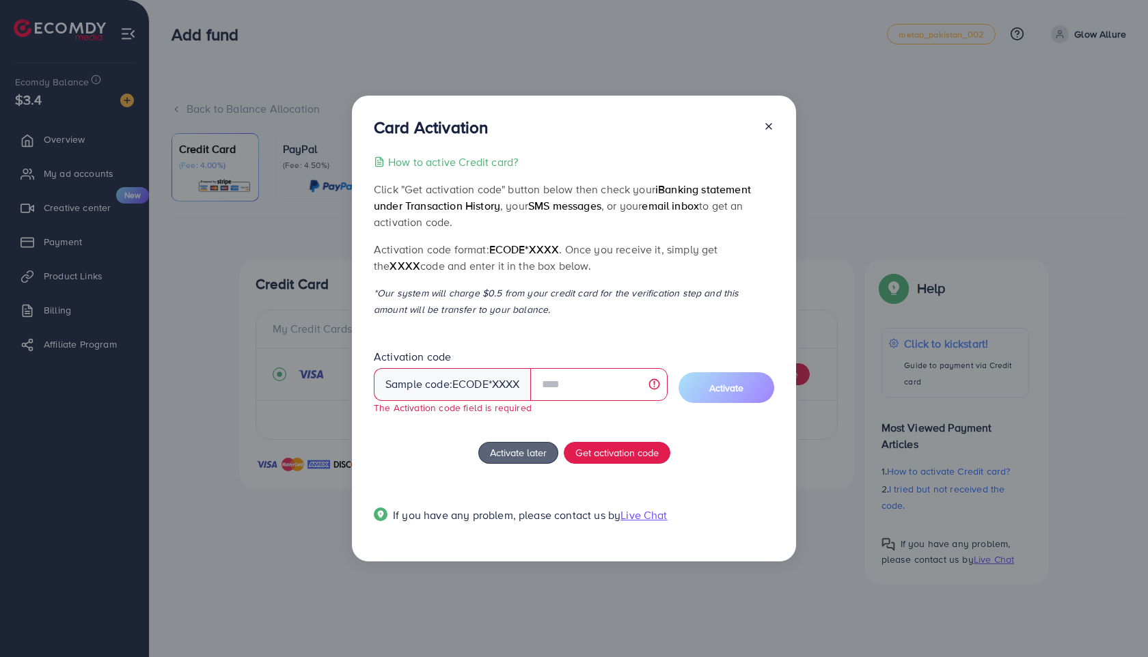
click at [768, 118] on div at bounding box center [763, 130] width 22 height 25
click at [768, 124] on icon at bounding box center [768, 126] width 11 height 11
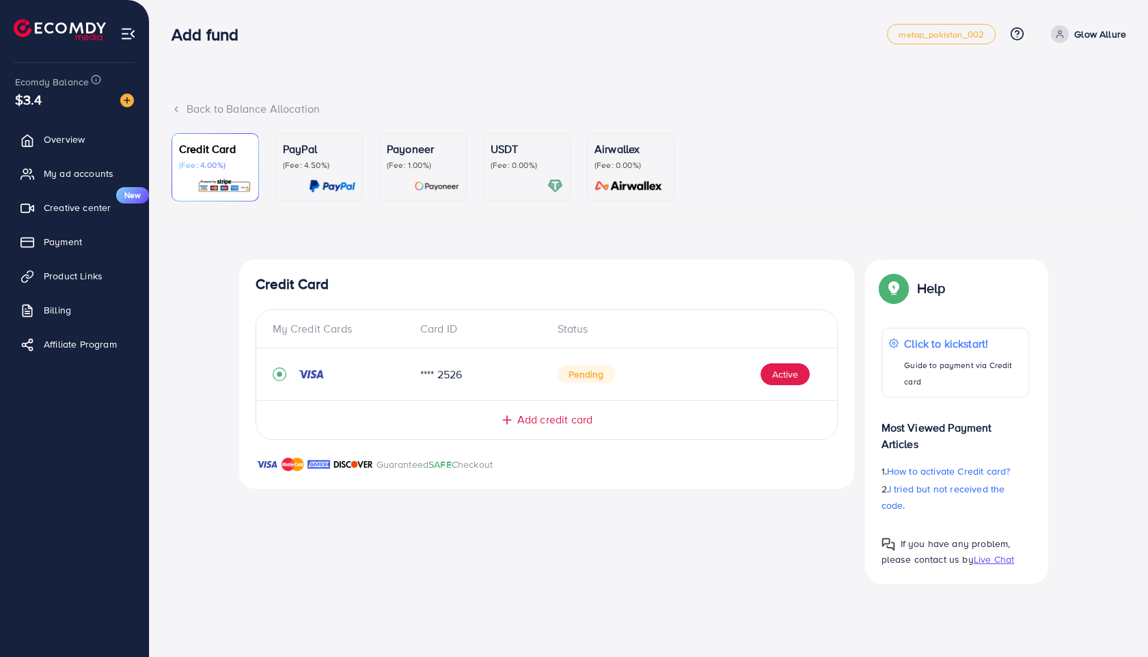
drag, startPoint x: 701, startPoint y: 110, endPoint x: 362, endPoint y: 1, distance: 356.1
click at [689, 109] on div "Back to Balance Allocation" at bounding box center [648, 109] width 954 height 16
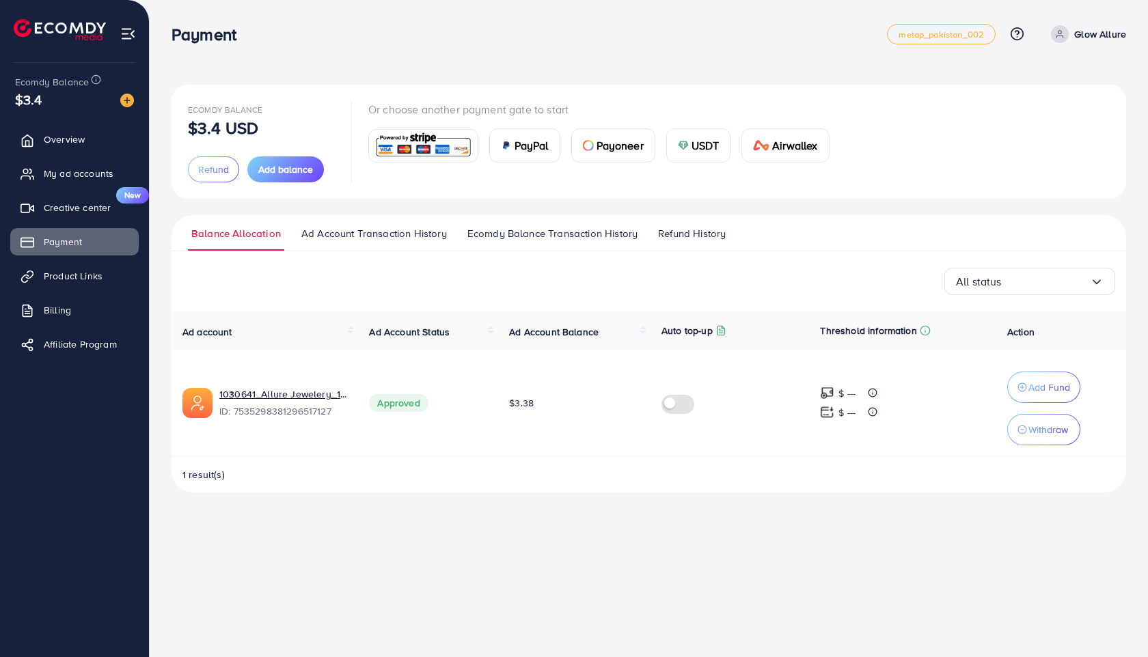
click at [131, 41] on img at bounding box center [128, 34] width 16 height 16
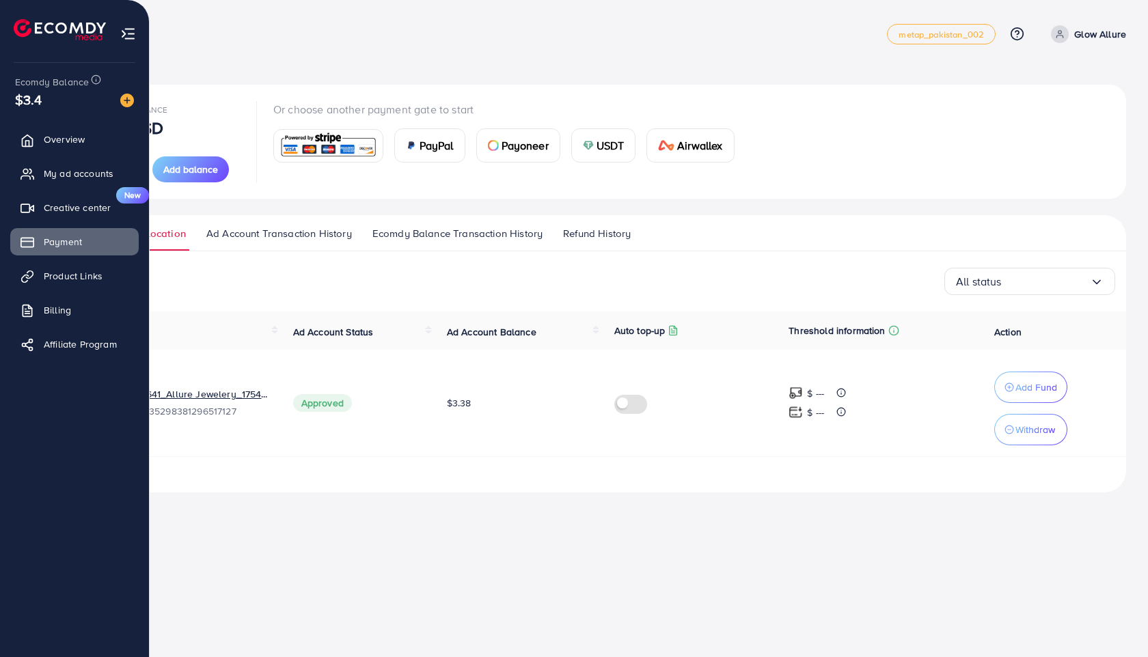
click at [37, 54] on li at bounding box center [65, 31] width 103 height 55
